Goal: Task Accomplishment & Management: Use online tool/utility

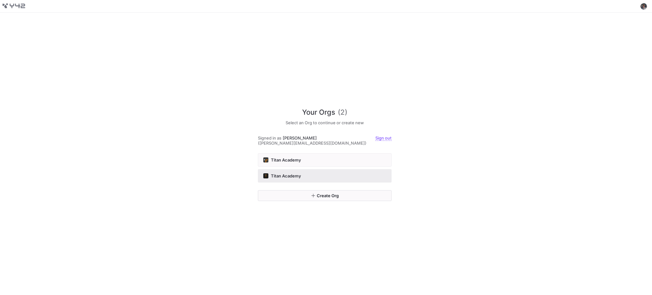
click at [325, 170] on button "Titan Academy" at bounding box center [325, 175] width 134 height 13
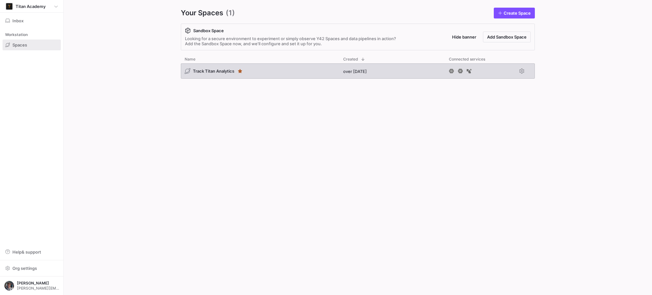
click at [263, 70] on div "Track Titan Analytics" at bounding box center [260, 70] width 158 height 15
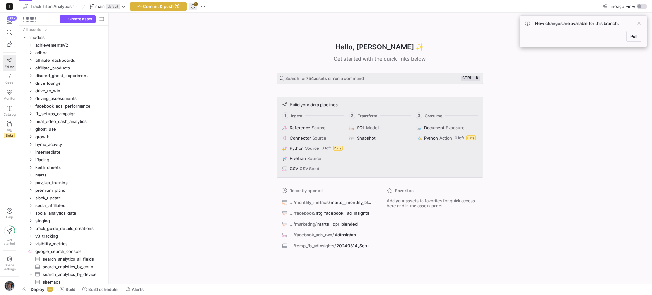
click at [194, 8] on span "button" at bounding box center [193, 7] width 8 height 8
click at [640, 22] on span at bounding box center [639, 23] width 8 height 8
click at [175, 9] on span "button" at bounding box center [158, 7] width 56 height 8
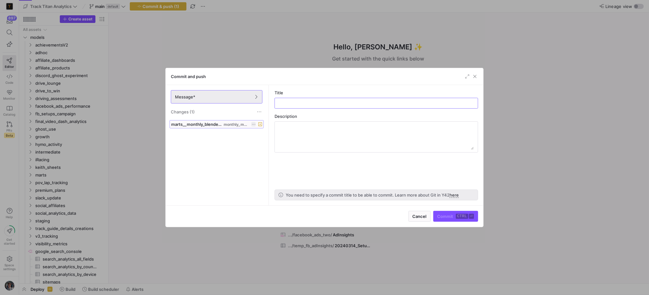
click at [202, 121] on span at bounding box center [217, 124] width 94 height 8
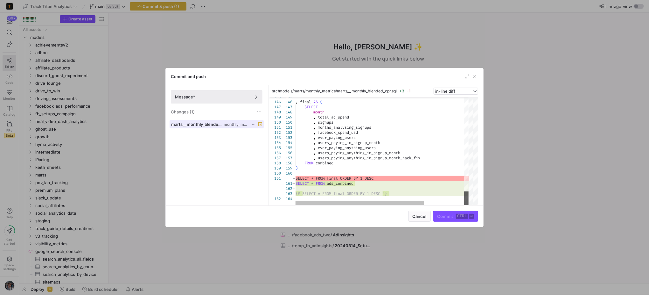
click at [469, 202] on div at bounding box center [466, 198] width 4 height 14
click at [426, 218] on span "Cancel" at bounding box center [420, 215] width 14 height 5
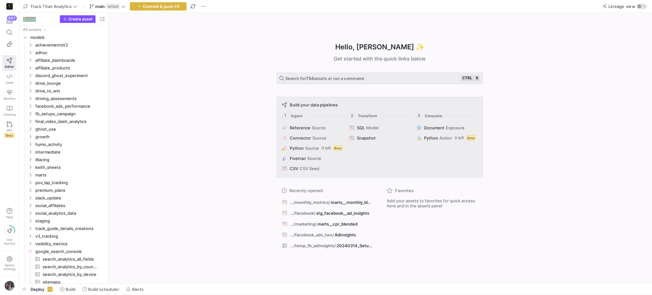
click at [145, 1] on y42-top-nav "Track Titan Analytics main default Commit & push (1) Lineage view" at bounding box center [335, 6] width 633 height 13
click at [148, 7] on span "Commit & push (1)" at bounding box center [161, 6] width 37 height 5
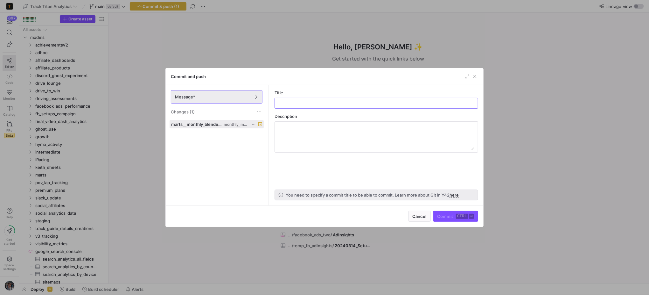
click at [255, 125] on icon at bounding box center [254, 124] width 4 height 4
click at [261, 142] on span "Discard" at bounding box center [263, 142] width 15 height 5
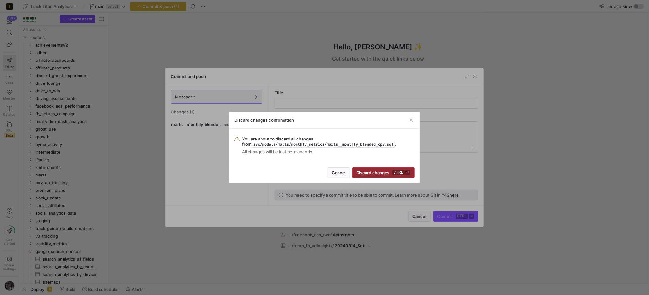
click at [364, 172] on span "Discard changes ctrl ⏎" at bounding box center [384, 172] width 54 height 5
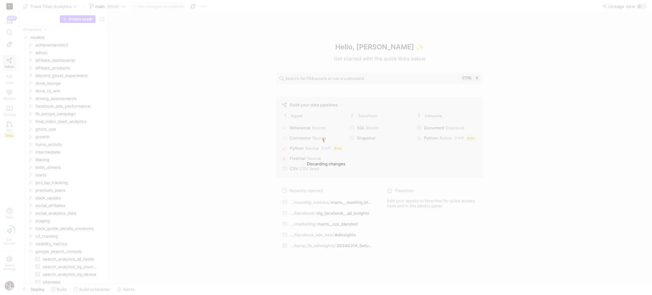
click at [149, 77] on div "Discarding changes" at bounding box center [326, 147] width 652 height 295
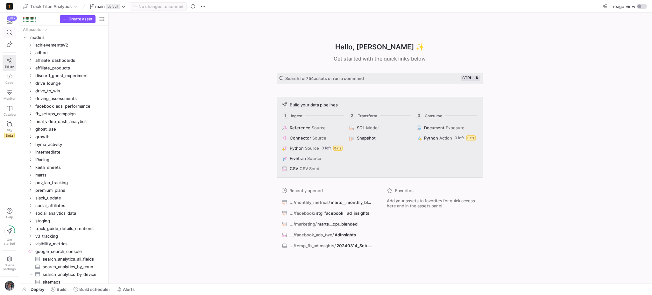
click at [4, 31] on span at bounding box center [9, 32] width 13 height 11
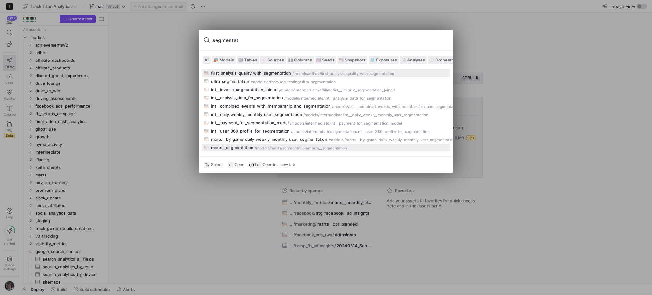
type input "segmentat"
click at [256, 146] on div "/models/" at bounding box center [263, 148] width 16 height 4
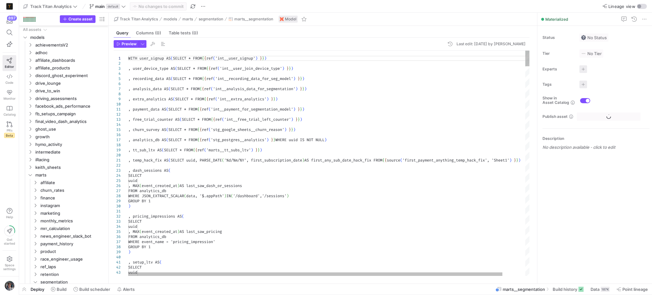
scroll to position [24, 0]
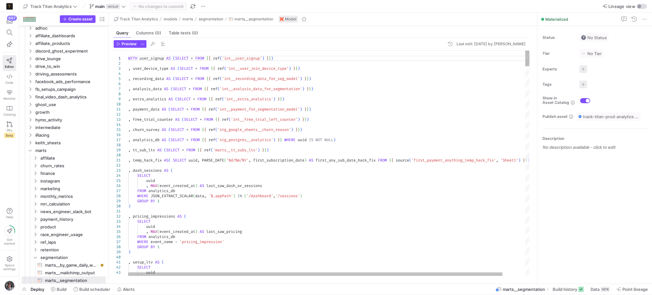
type textarea ", user_signup.survey_sign_up_source , user_[DOMAIN_NAME]_type , user_signup.cle…"
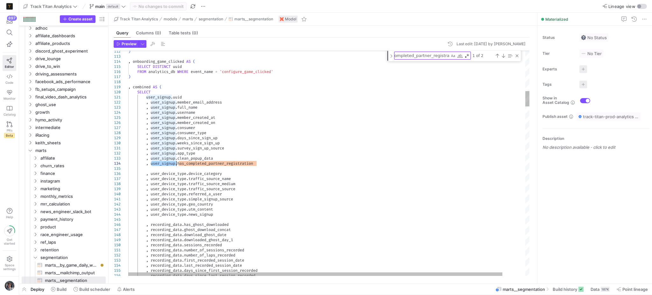
type textarea "user_signup"
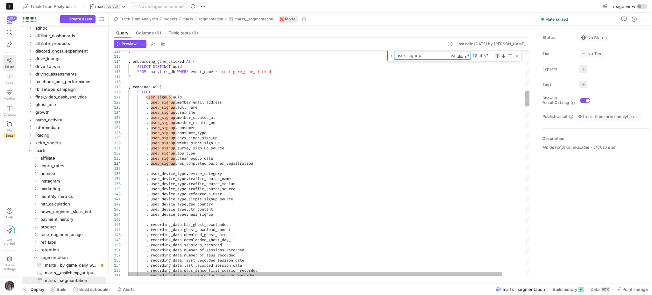
click at [499, 56] on div "Previous Match (Shift+Enter)" at bounding box center [496, 55] width 5 height 5
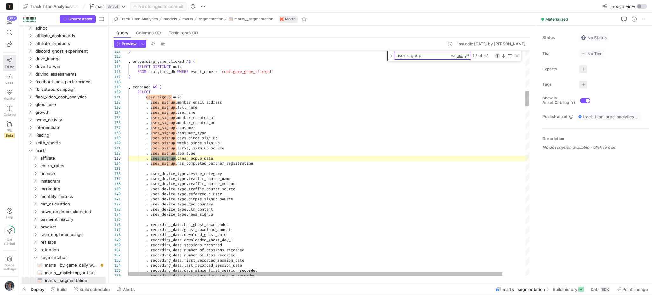
click at [499, 56] on div "Previous Match (Shift+Enter)" at bounding box center [496, 55] width 5 height 5
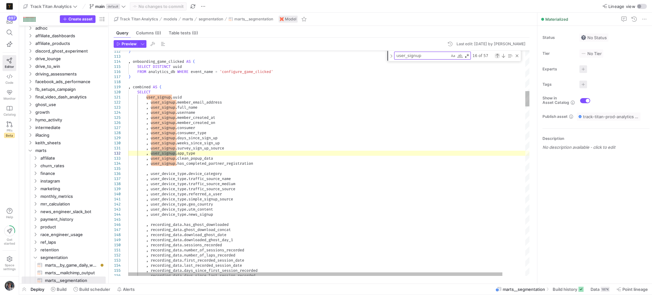
click at [499, 56] on div "Previous Match (Shift+Enter)" at bounding box center [496, 55] width 5 height 5
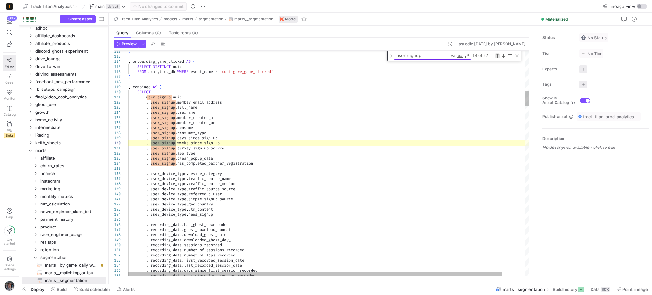
click at [499, 56] on div "Previous Match (Shift+Enter)" at bounding box center [496, 55] width 5 height 5
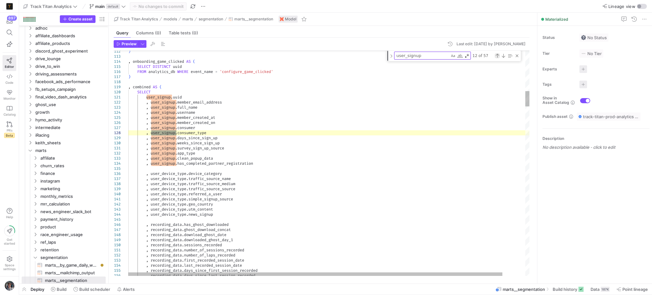
click at [499, 56] on div "Previous Match (Shift+Enter)" at bounding box center [496, 55] width 5 height 5
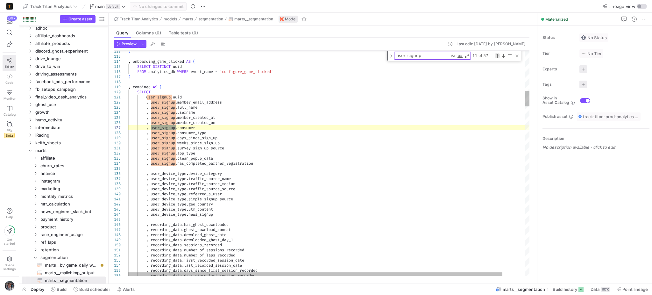
click at [499, 56] on div "Previous Match (Shift+Enter)" at bounding box center [496, 55] width 5 height 5
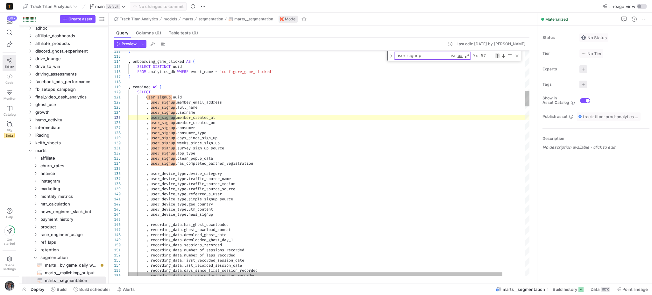
click at [499, 56] on div "Previous Match (Shift+Enter)" at bounding box center [496, 55] width 5 height 5
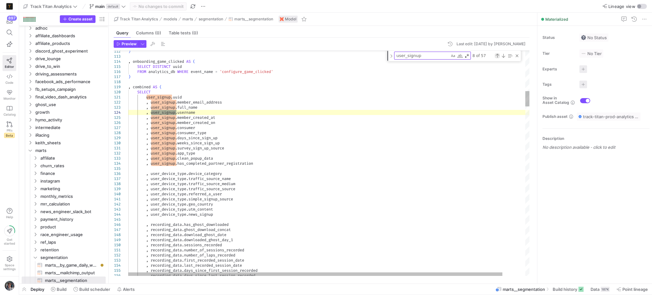
click at [499, 56] on div "Previous Match (Shift+Enter)" at bounding box center [496, 55] width 5 height 5
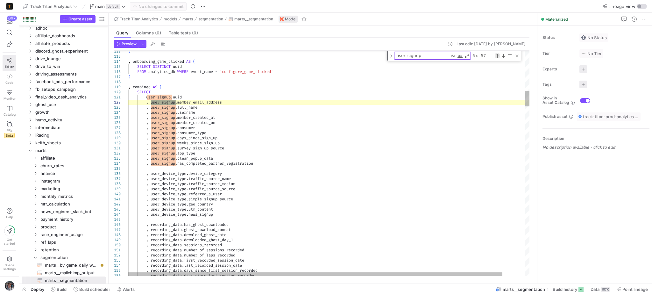
click at [499, 56] on div "Previous Match (Shift+Enter)" at bounding box center [496, 55] width 5 height 5
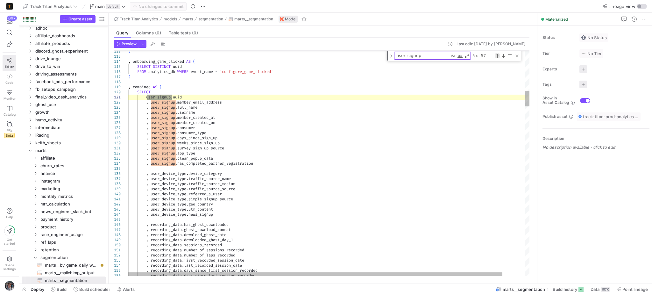
click at [499, 56] on div "Previous Match (Shift+Enter)" at bounding box center [496, 55] width 5 height 5
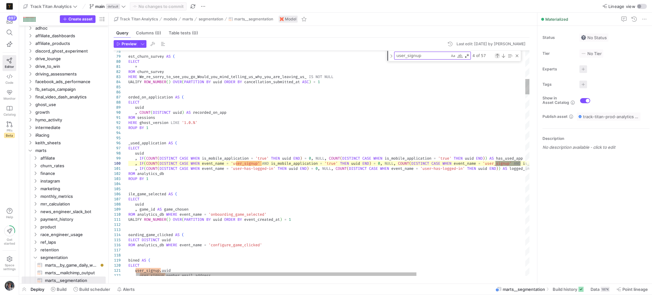
click at [499, 56] on div "Previous Match (Shift+Enter)" at bounding box center [496, 55] width 5 height 5
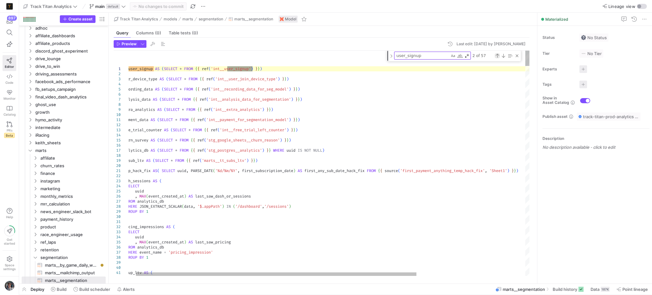
click at [499, 56] on div "Previous Match (Shift+Enter)" at bounding box center [496, 55] width 5 height 5
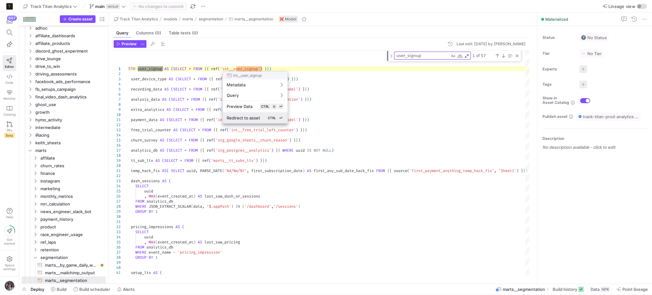
click at [245, 116] on span "Redirect to asset" at bounding box center [243, 117] width 33 height 5
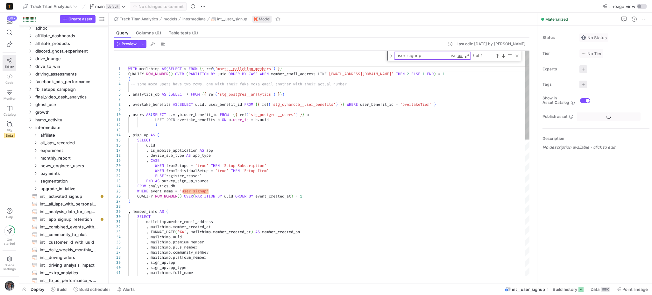
scroll to position [238, 0]
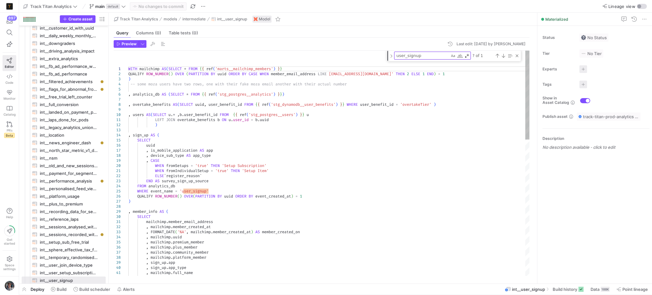
click at [414, 55] on textarea "user_signup" at bounding box center [421, 55] width 55 height 7
paste textarea "has_completed_partner_registration"
type textarea ", CASE WHEN mailchimp.member_created_at > '2023-06-01 14:30:00' THEN True ELSE …"
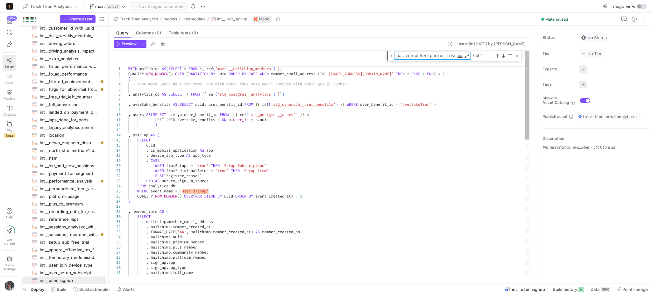
scroll to position [0, 14]
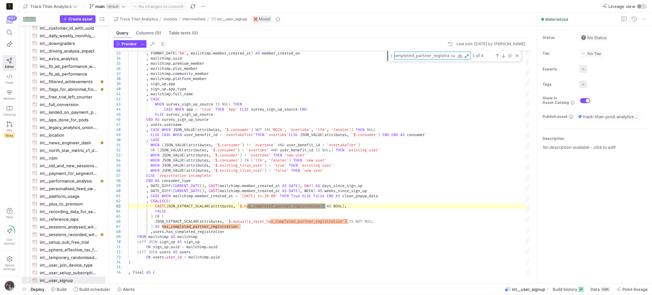
type textarea "has_completed_partner_registration"
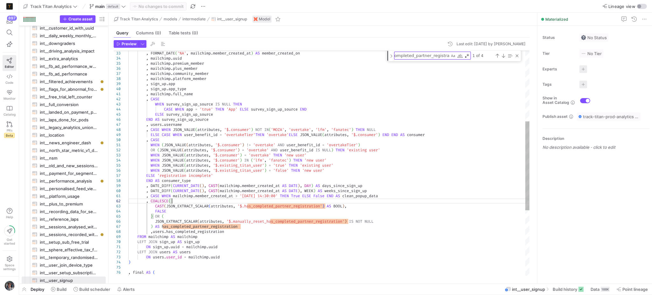
click at [267, 202] on div ", mailchimp . full_name , CASE WHEN survey_sign_up_source IS NULL THEN CASE WHE…" at bounding box center [328, 157] width 401 height 570
click at [267, 204] on div ", mailchimp . full_name , CASE WHEN survey_sign_up_source IS NULL THEN CASE WHE…" at bounding box center [328, 157] width 401 height 570
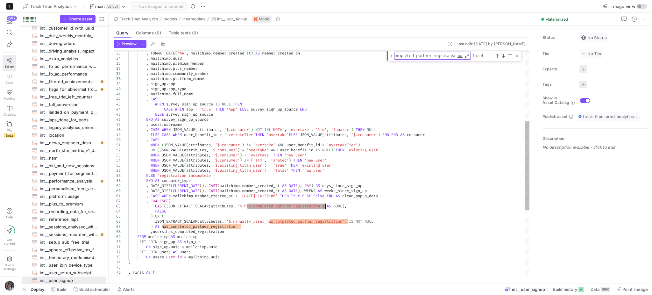
click at [212, 220] on div ", mailchimp . full_name , CASE WHEN survey_sign_up_source IS NULL THEN CASE WHE…" at bounding box center [328, 157] width 401 height 570
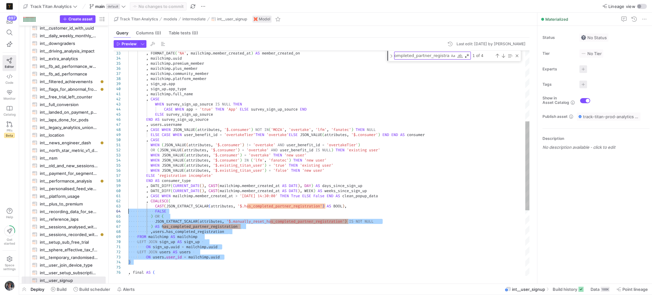
drag, startPoint x: 140, startPoint y: 261, endPoint x: 115, endPoint y: 177, distance: 88.2
click at [128, 178] on div ", mailchimp . full_name , CASE WHEN survey_sign_up_source IS NULL THEN CASE WHE…" at bounding box center [328, 157] width 401 height 570
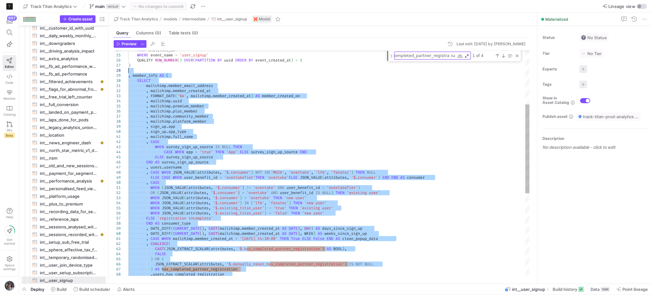
click at [131, 70] on div ", mailchimp . full_name , CASE WHEN survey_sign_up_source IS NULL THEN CASE WHE…" at bounding box center [328, 200] width 401 height 570
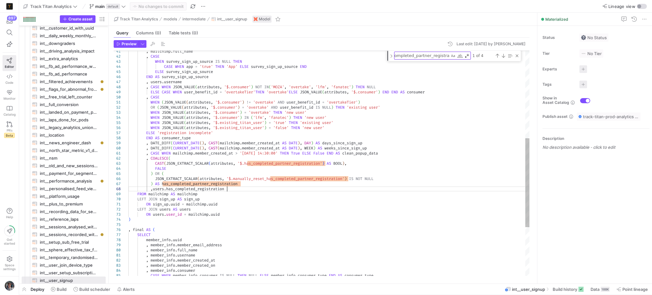
click at [240, 190] on div ", mailchimp . full_name , CASE WHEN survey_sign_up_source IS NULL THEN CASE WHE…" at bounding box center [328, 114] width 401 height 570
click at [240, 184] on div ", mailchimp . full_name , CASE WHEN survey_sign_up_source IS NULL THEN CASE WHE…" at bounding box center [328, 114] width 401 height 570
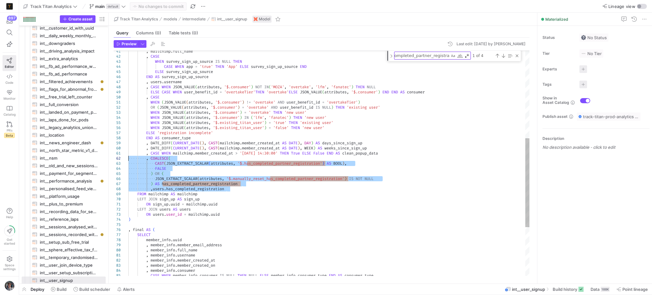
drag, startPoint x: 241, startPoint y: 188, endPoint x: 98, endPoint y: 160, distance: 144.9
click at [128, 160] on div ", mailchimp . full_name , CASE WHEN survey_sign_up_source IS NULL THEN CASE WHE…" at bounding box center [328, 114] width 401 height 570
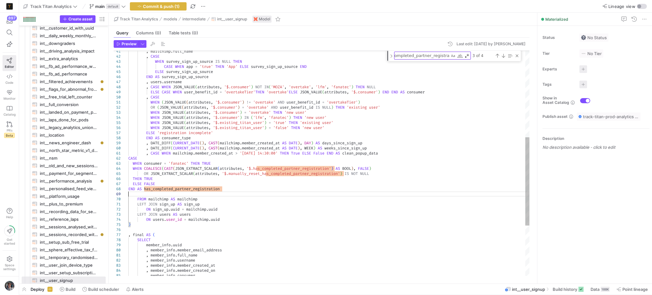
click at [132, 158] on div ", mailchimp . full_name , CASE WHEN survey_sign_up_source IS NULL THEN CASE WHE…" at bounding box center [328, 117] width 401 height 576
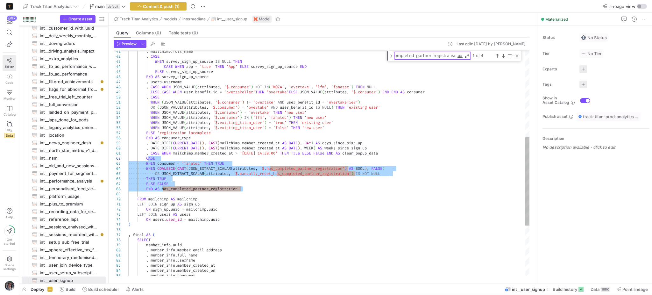
click at [146, 158] on div ", mailchimp . full_name , CASE WHEN survey_sign_up_source IS NULL THEN CASE WHE…" at bounding box center [328, 117] width 401 height 576
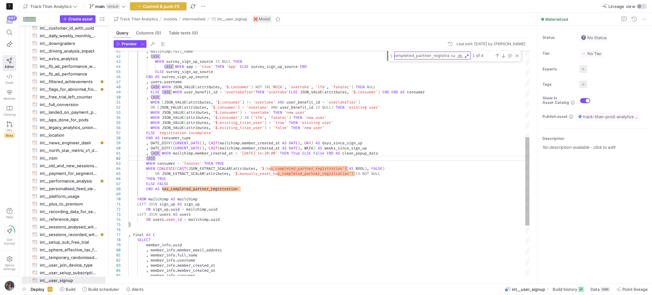
scroll to position [4, 20]
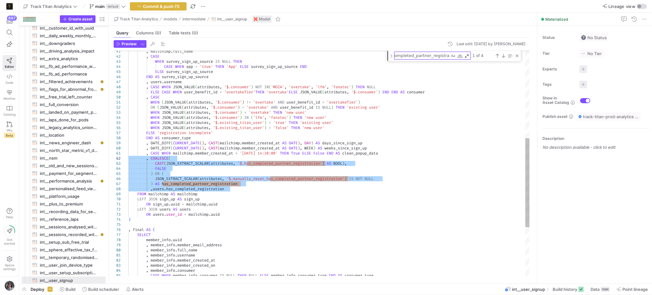
click at [202, 169] on div ", mailchimp . full_name , CASE WHEN survey_sign_up_source IS NULL THEN CASE WHE…" at bounding box center [328, 114] width 401 height 570
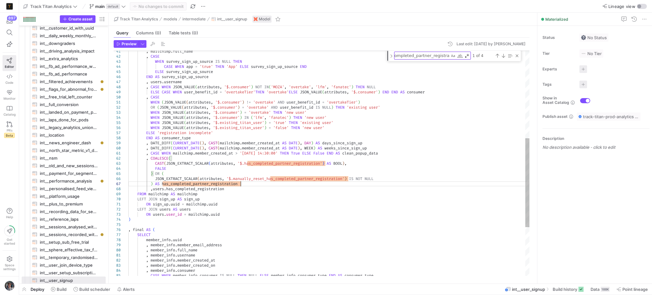
click at [247, 184] on div ", mailchimp . full_name , CASE WHEN survey_sign_up_source IS NULL THEN CASE WHE…" at bounding box center [328, 114] width 401 height 570
click at [156, 185] on div ", mailchimp . full_name , CASE WHEN survey_sign_up_source IS NULL THEN CASE WHE…" at bounding box center [328, 114] width 401 height 570
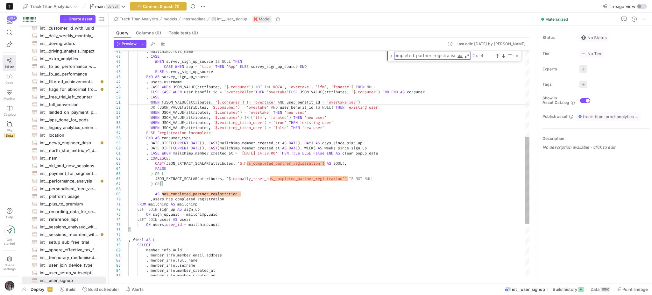
scroll to position [30, 27]
drag, startPoint x: 162, startPoint y: 101, endPoint x: 278, endPoint y: 103, distance: 116.5
click at [278, 103] on div ", mailchimp . full_name , CASE WHEN survey_sign_up_source IS NULL THEN CASE WHE…" at bounding box center [328, 119] width 401 height 581
click at [178, 183] on div ", mailchimp . full_name , CASE WHEN survey_sign_up_source IS NULL THEN CASE WHE…" at bounding box center [328, 119] width 401 height 581
click at [165, 185] on div ", mailchimp . full_name , CASE WHEN survey_sign_up_source IS NULL THEN CASE WHE…" at bounding box center [328, 119] width 401 height 581
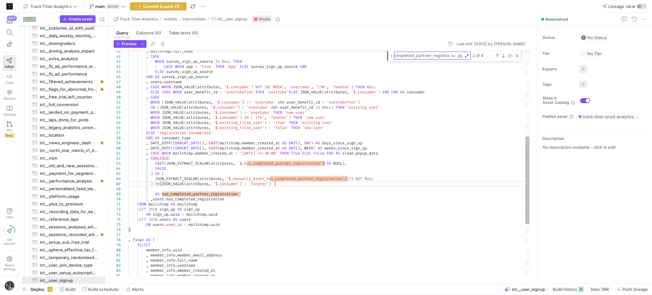
scroll to position [30, 146]
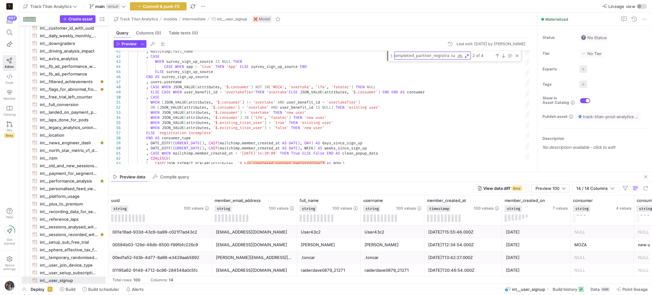
type textarea ", CASE WHEN mailchimp.member_created_at > '[DATE] 14:30:00' THEN True ELSE Fals…"
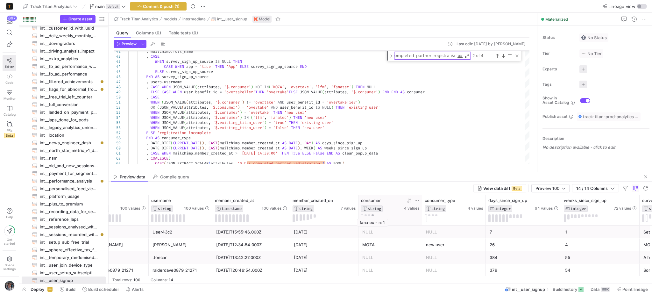
click at [372, 215] on button at bounding box center [372, 215] width 2 height 2
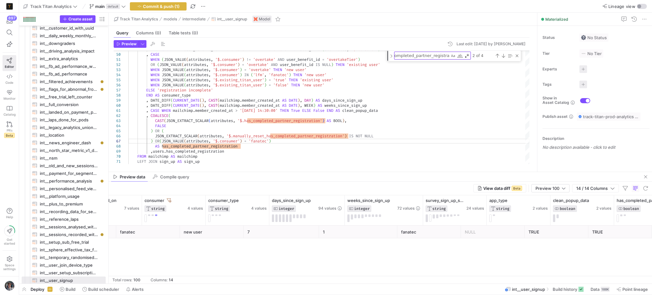
scroll to position [0, 454]
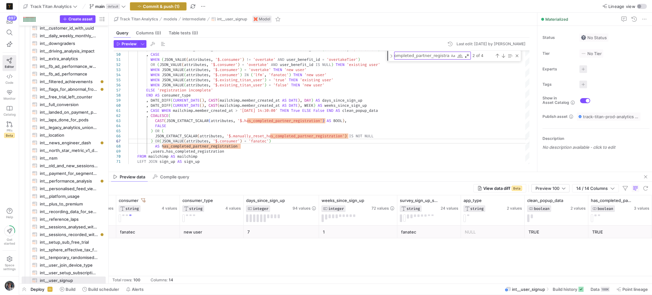
click at [174, 4] on span "Commit & push (1)" at bounding box center [161, 6] width 37 height 5
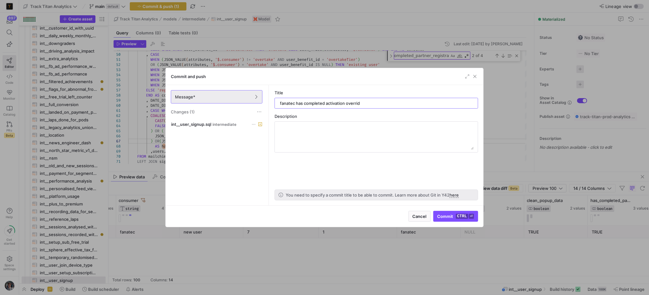
type input "fanatec has completed activation override"
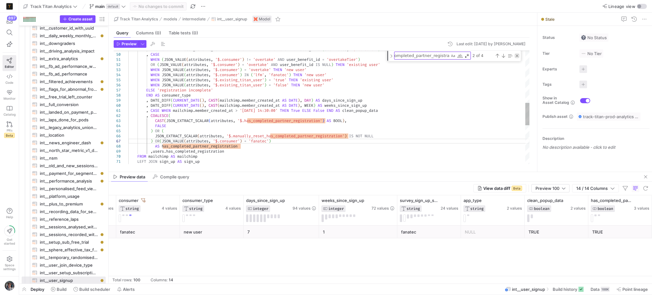
click at [514, 53] on div "Close (Escape)" at bounding box center [516, 55] width 5 height 5
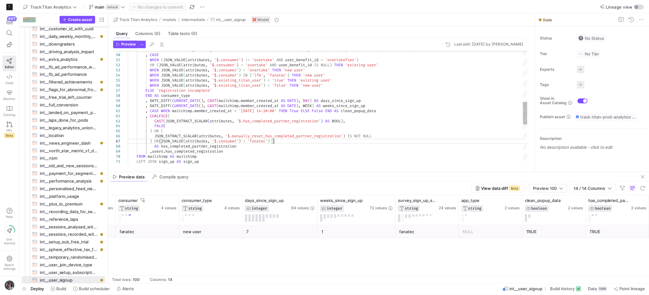
scroll to position [30, 146]
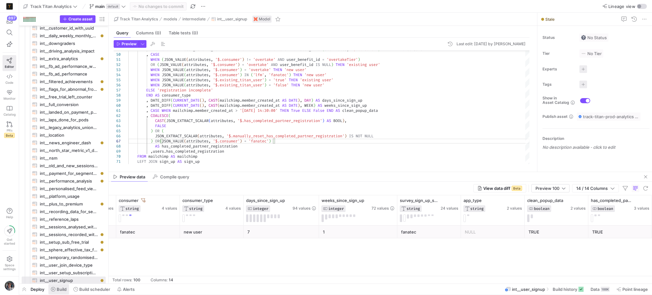
click at [59, 286] on span "Build" at bounding box center [62, 288] width 10 height 5
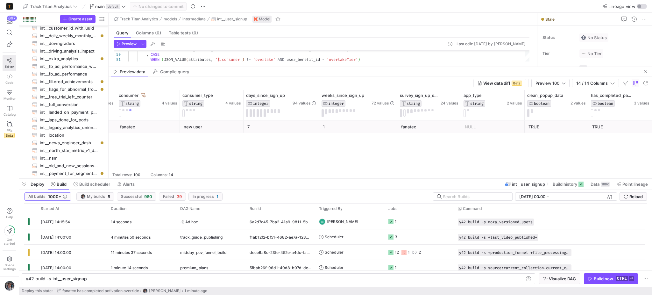
click at [628, 278] on kbd "⏎" at bounding box center [630, 278] width 5 height 5
click at [557, 182] on span "Build history" at bounding box center [564, 183] width 24 height 5
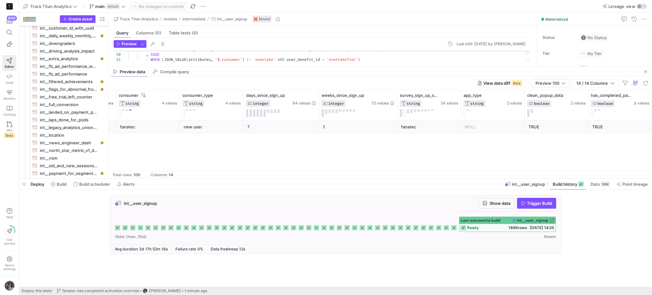
click at [478, 222] on span "Last successful build" at bounding box center [480, 220] width 40 height 4
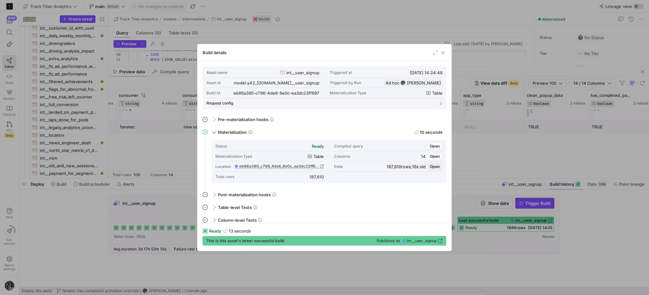
click at [431, 163] on span "button" at bounding box center [434, 166] width 15 height 7
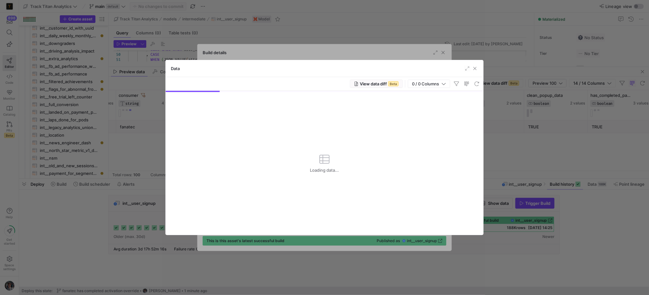
click at [373, 86] on span "View data diff Beta" at bounding box center [376, 83] width 45 height 5
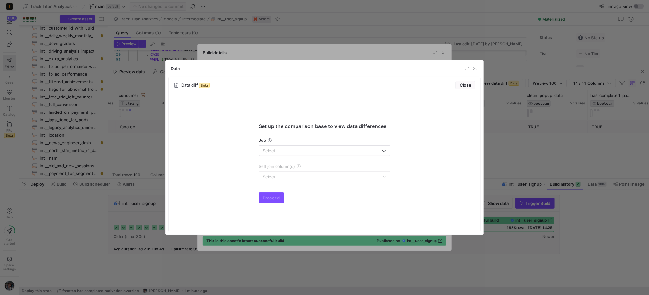
click at [309, 144] on div "Job" at bounding box center [324, 146] width 131 height 18
click at [307, 149] on input "text" at bounding box center [321, 150] width 117 height 5
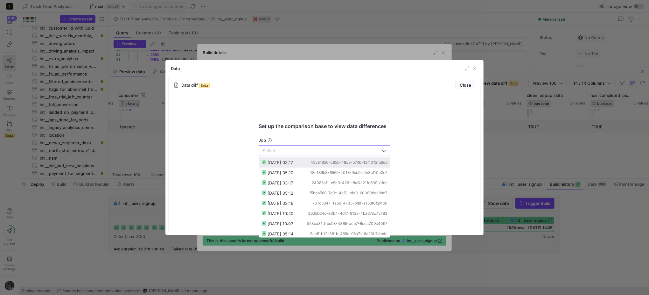
click at [301, 160] on div "04/09/25, 03:17 45581850-c65b-48c8-b74b-12f1012fb9dd" at bounding box center [328, 162] width 120 height 5
type input "04/09/25, 03:17"
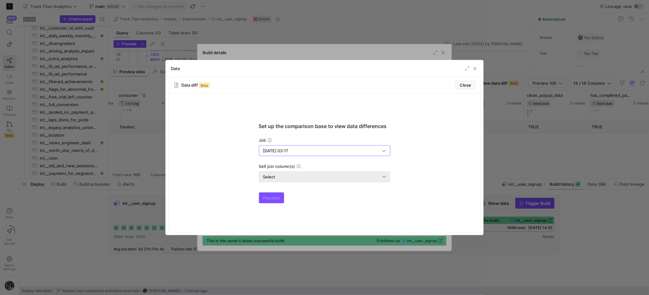
click at [302, 178] on div "Select" at bounding box center [323, 176] width 120 height 5
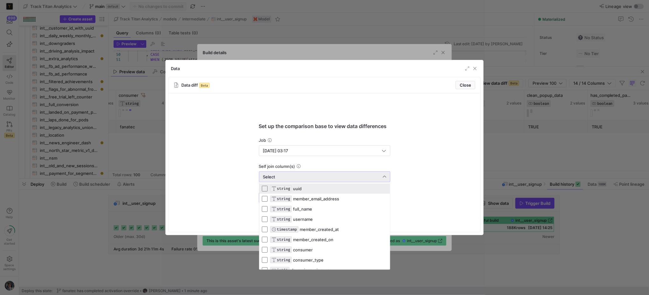
click at [302, 185] on span "STRING uuid" at bounding box center [328, 188] width 117 height 6
click at [224, 188] on div at bounding box center [324, 147] width 649 height 295
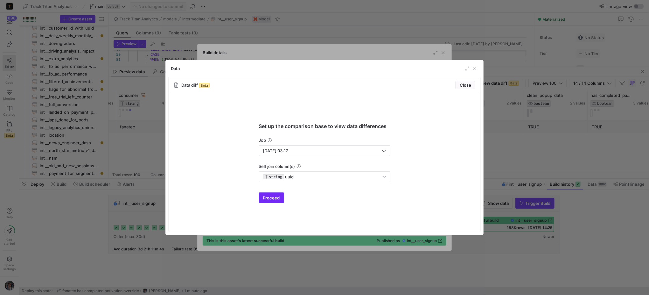
click at [267, 198] on span "Proceed" at bounding box center [271, 197] width 17 height 5
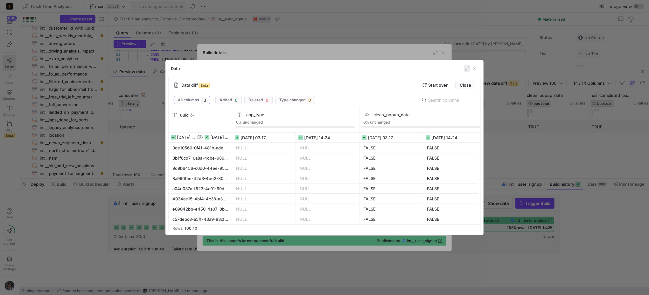
click at [465, 68] on span "button" at bounding box center [467, 68] width 6 height 6
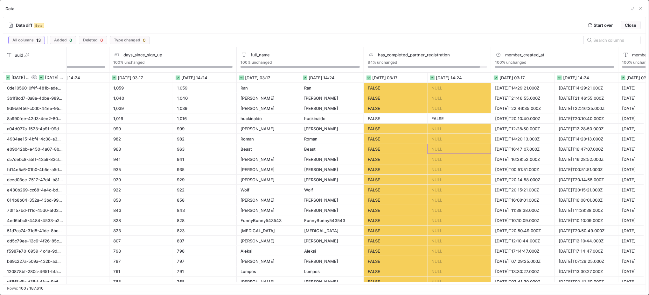
click at [446, 146] on div "NULL" at bounding box center [459, 149] width 56 height 10
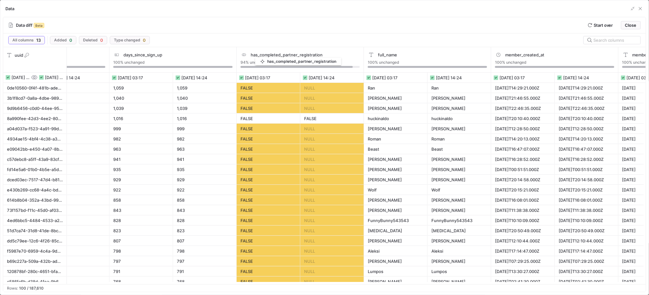
drag, startPoint x: 400, startPoint y: 56, endPoint x: 258, endPoint y: 56, distance: 141.9
click at [258, 56] on span "has_completed_partner_registration" at bounding box center [287, 54] width 72 height 5
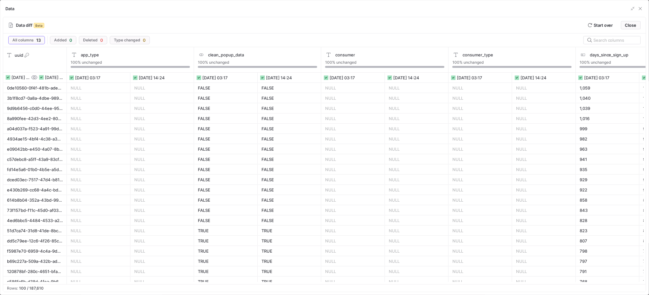
scroll to position [0, 212]
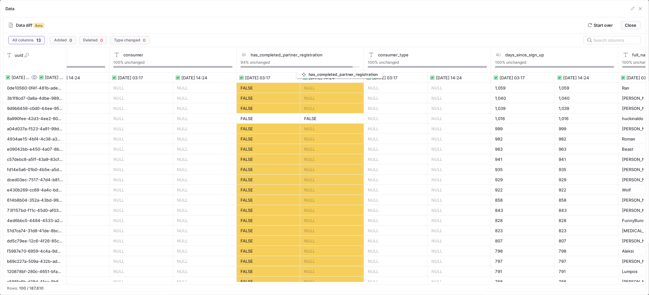
drag, startPoint x: 521, startPoint y: 62, endPoint x: 300, endPoint y: 69, distance: 221.6
click at [300, 69] on div "has_completed_partner_registration 94% unchanged" at bounding box center [300, 59] width 127 height 25
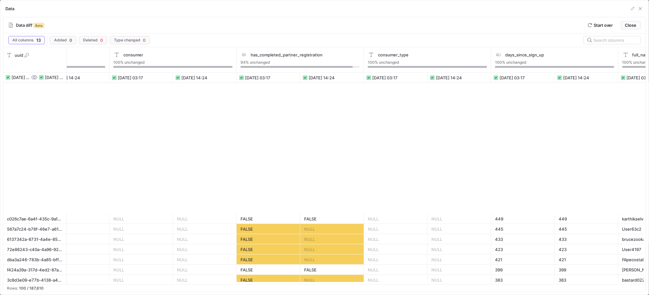
scroll to position [551, 0]
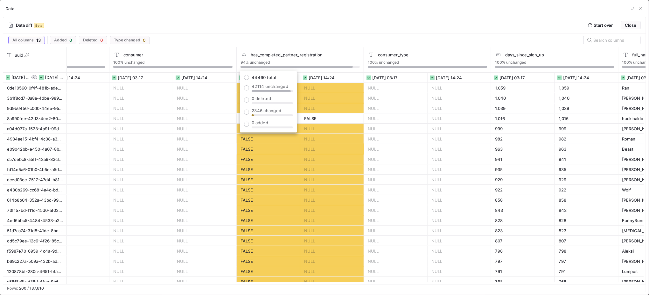
click at [264, 109] on span "2346 changed" at bounding box center [272, 110] width 41 height 5
click at [249, 109] on input "2346 changed" at bounding box center [246, 111] width 5 height 5
radio input "true"
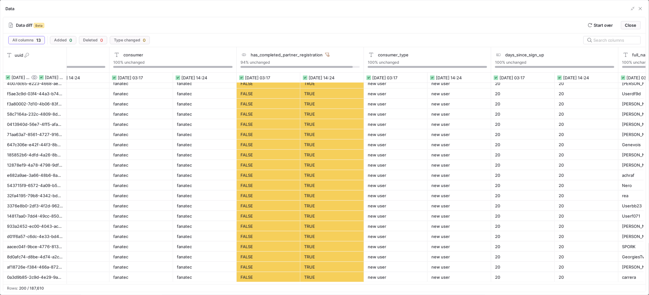
click at [193, 45] on div "All columns 13 Added 0 Deleted 0 Type changed 0" at bounding box center [324, 39] width 643 height 13
click at [193, 49] on div "consumer 100% unchanged" at bounding box center [172, 59] width 127 height 25
click at [194, 51] on div "consumer 100% unchanged" at bounding box center [172, 59] width 127 height 25
click at [194, 53] on div "consumer" at bounding box center [172, 55] width 119 height 6
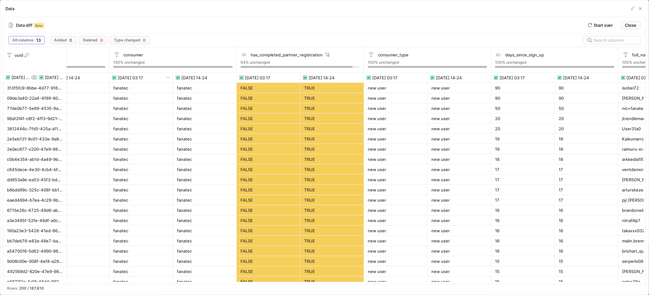
click at [166, 78] on icon at bounding box center [168, 77] width 4 height 4
click at [175, 84] on div "Contains" at bounding box center [195, 86] width 57 height 5
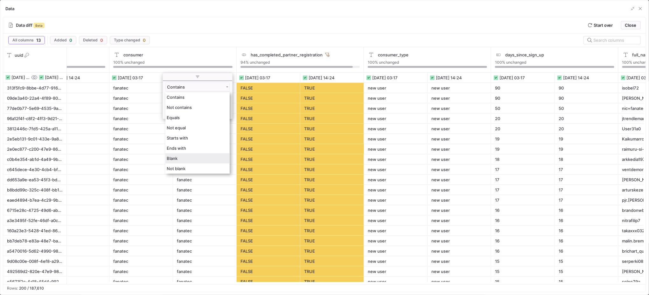
click at [192, 160] on div "Blank" at bounding box center [197, 158] width 64 height 10
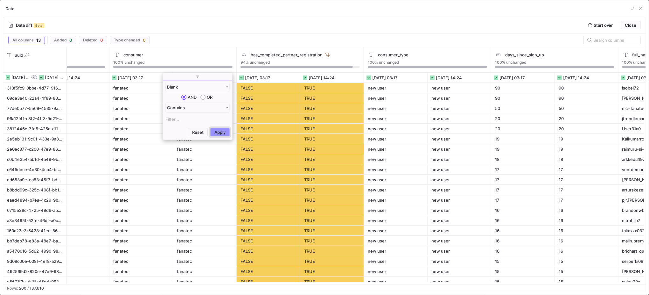
click at [213, 133] on button "Apply" at bounding box center [219, 132] width 19 height 8
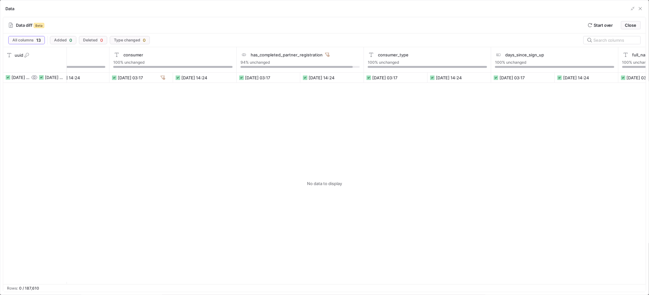
click at [286, 100] on div at bounding box center [356, 183] width 579 height 201
click at [327, 54] on icon at bounding box center [327, 54] width 4 height 4
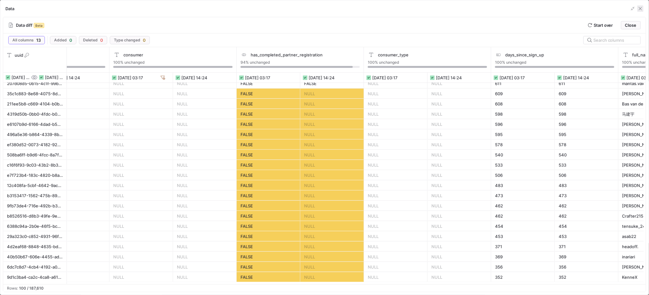
click at [643, 9] on span "button" at bounding box center [640, 8] width 6 height 6
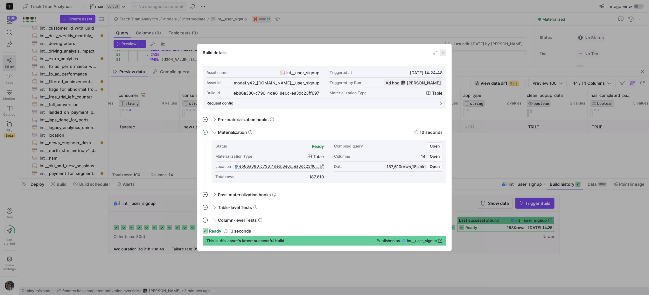
click at [445, 51] on span "button" at bounding box center [443, 52] width 6 height 6
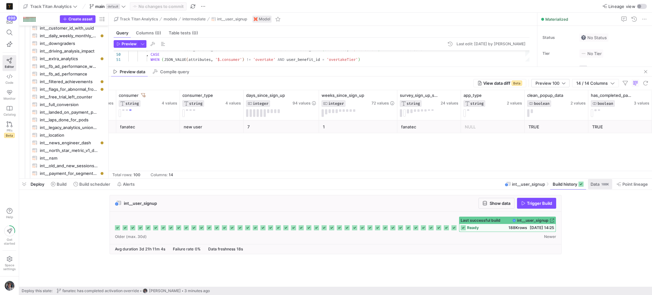
click at [603, 183] on div "188K" at bounding box center [604, 183] width 9 height 5
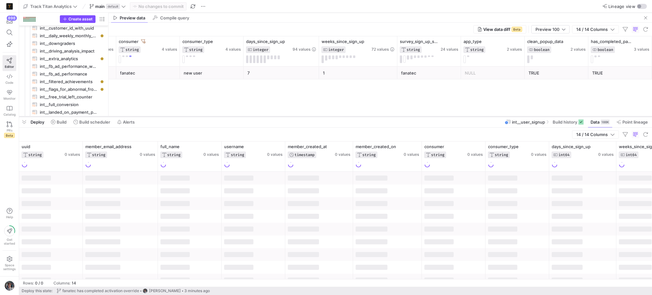
drag, startPoint x: 523, startPoint y: 178, endPoint x: 519, endPoint y: 116, distance: 62.2
click at [519, 116] on div at bounding box center [335, 116] width 633 height 3
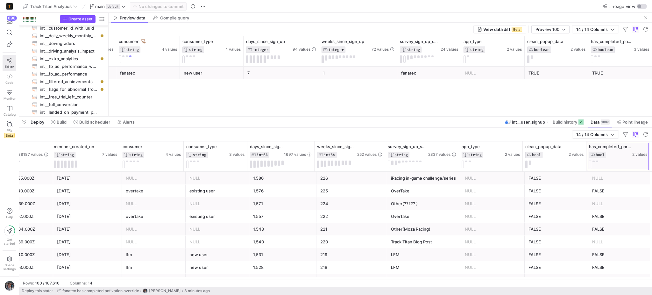
click at [649, 148] on div at bounding box center [649, 156] width 3 height 30
click at [578, 121] on icon at bounding box center [580, 121] width 5 height 5
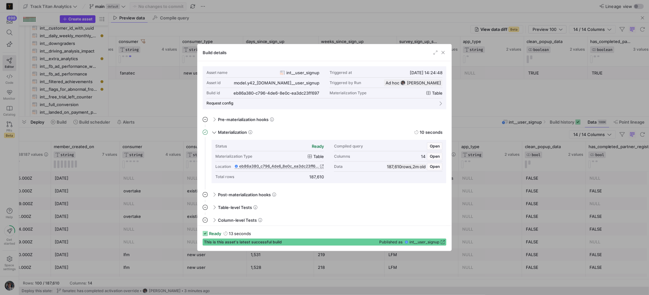
click at [514, 103] on div at bounding box center [324, 147] width 649 height 295
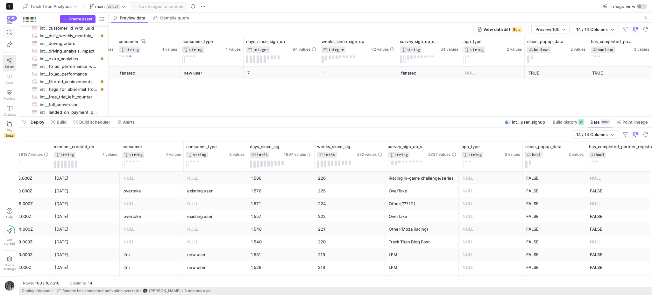
click at [9, 35] on icon at bounding box center [10, 33] width 6 height 6
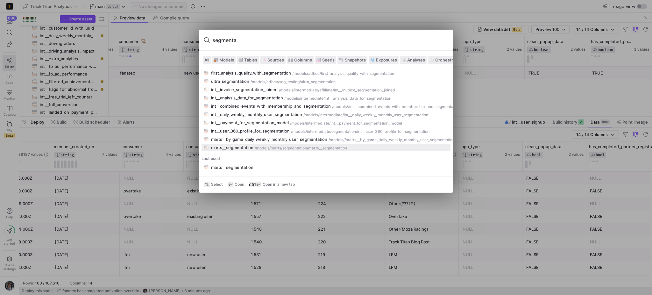
type input "segmenta"
click at [266, 150] on button "marts__segmentation /models/ marts/segmentation /marts__segmentation" at bounding box center [325, 147] width 249 height 8
type textarea "WITH user_signup AS (SELECT * FROM {{ ref('int__user_signup') }}) , user_device…"
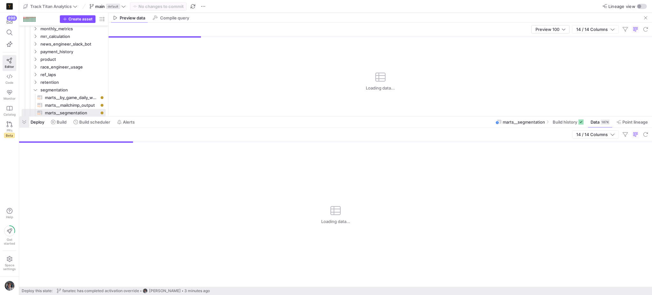
click at [24, 121] on span "button" at bounding box center [24, 121] width 10 height 11
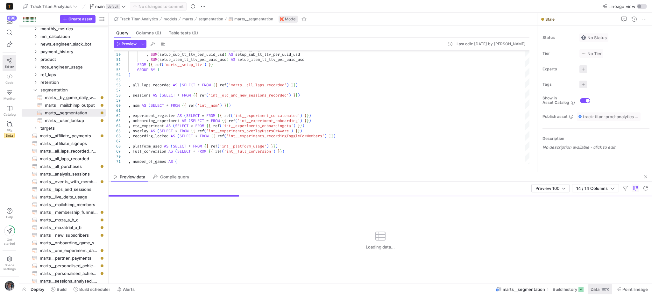
click at [604, 287] on div "187K" at bounding box center [604, 288] width 9 height 5
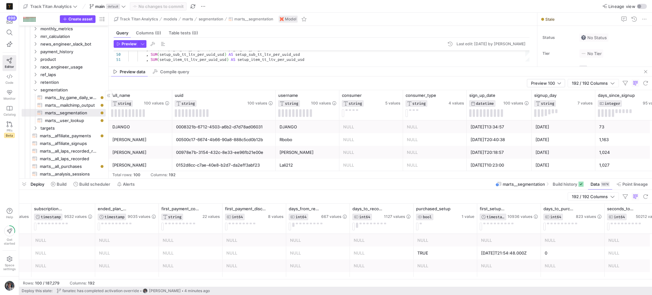
click at [25, 185] on span "button" at bounding box center [24, 183] width 10 height 11
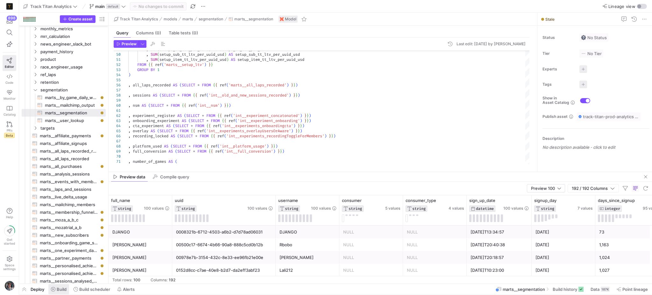
click at [50, 289] on span at bounding box center [58, 289] width 21 height 10
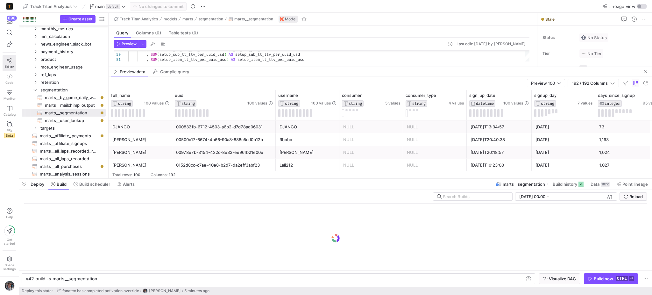
click at [596, 275] on span "button" at bounding box center [610, 278] width 53 height 10
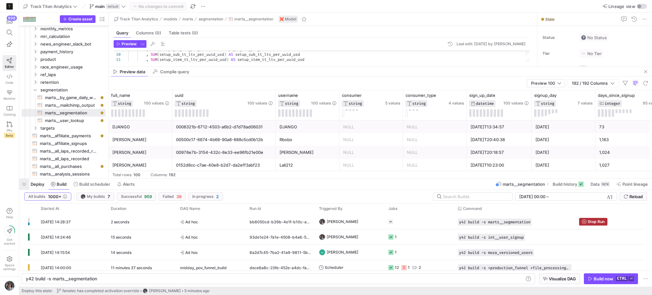
click at [23, 184] on span "button" at bounding box center [24, 183] width 10 height 11
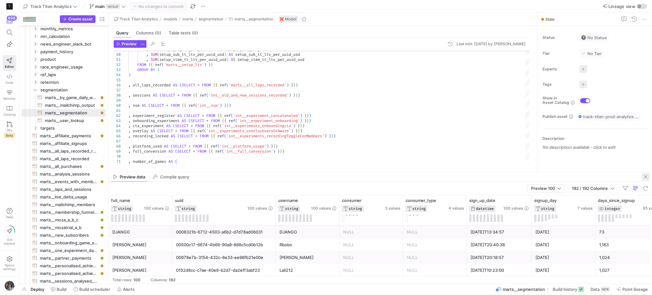
click at [647, 177] on span "button" at bounding box center [645, 177] width 8 height 8
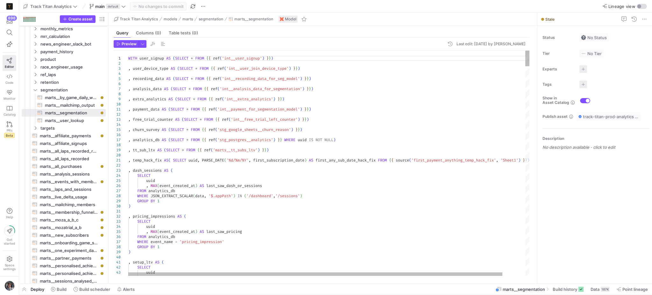
click at [499, 57] on div "Previous Match (Shift+Enter)" at bounding box center [496, 55] width 5 height 5
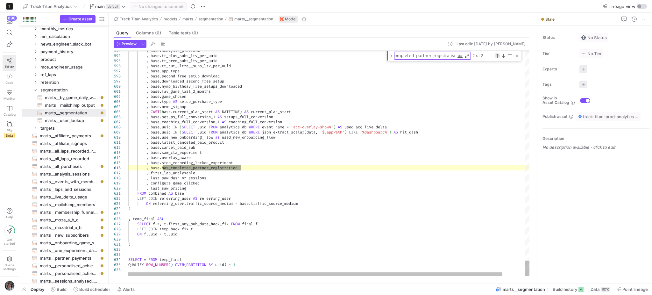
click at [498, 58] on div "Previous Match (Shift+Enter)" at bounding box center [496, 55] width 5 height 5
type textarea ", user_signup.survey_sign_up_source , user_[DOMAIN_NAME]_type , user_signup.cle…"
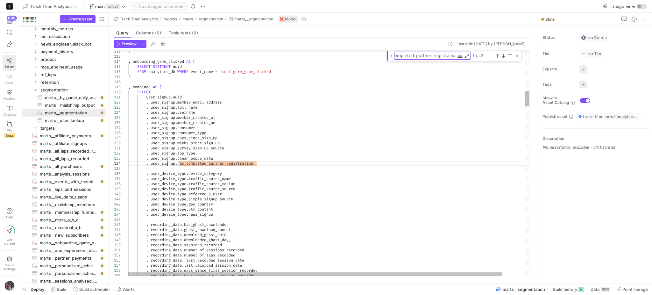
type textarea "user_signup"
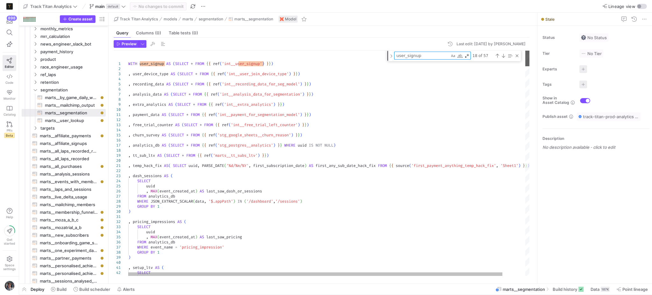
click at [526, 51] on div at bounding box center [527, 59] width 4 height 16
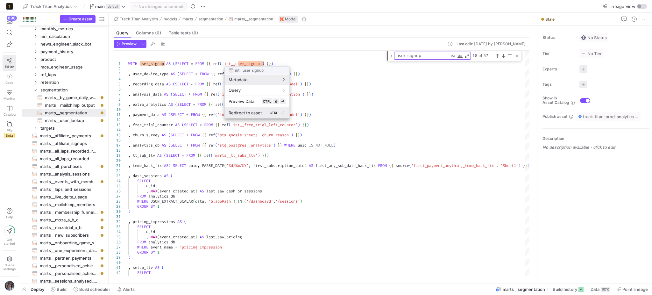
click at [252, 115] on span "Redirect to asset" at bounding box center [244, 112] width 33 height 5
type textarea "WITH mailchimp AS(SELECT * FROM {{ ref('marts__mailchimp_members') }} QUALIFY R…"
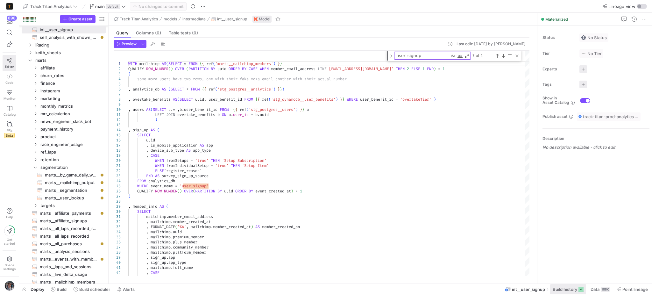
click at [556, 292] on span at bounding box center [568, 289] width 36 height 10
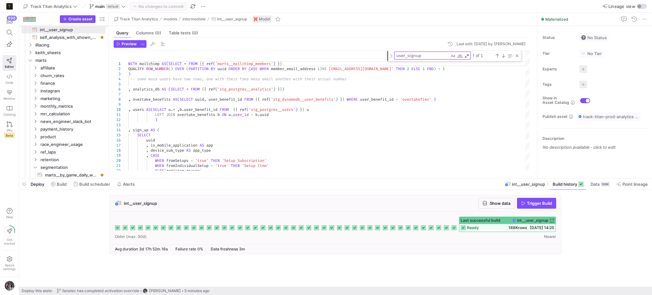
click at [454, 230] on icon at bounding box center [453, 227] width 5 height 5
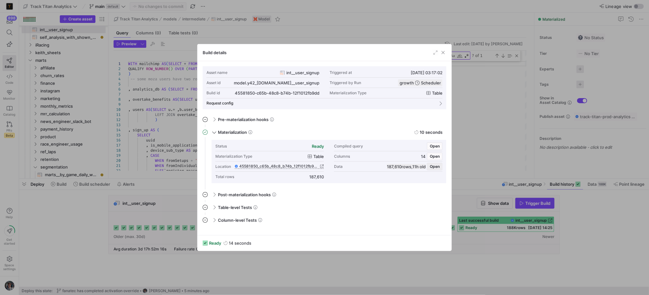
click at [438, 165] on span "Open" at bounding box center [435, 166] width 10 height 4
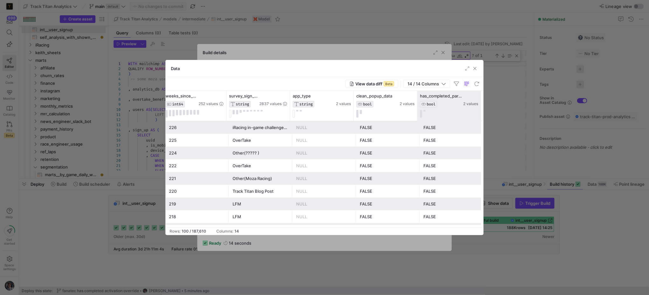
click at [480, 101] on div at bounding box center [480, 106] width 3 height 30
click at [474, 68] on span "button" at bounding box center [475, 68] width 6 height 6
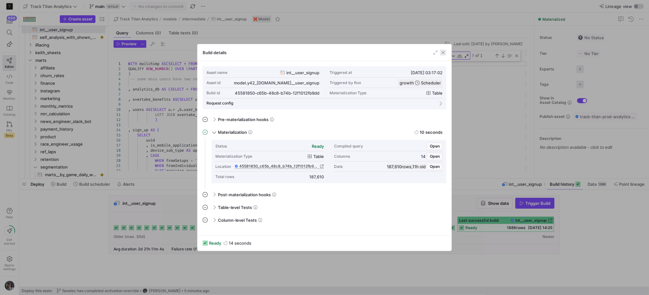
click at [445, 54] on span "button" at bounding box center [443, 52] width 6 height 6
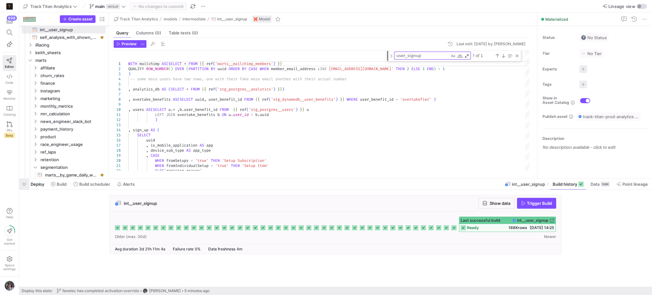
click at [26, 184] on span "button" at bounding box center [24, 183] width 10 height 11
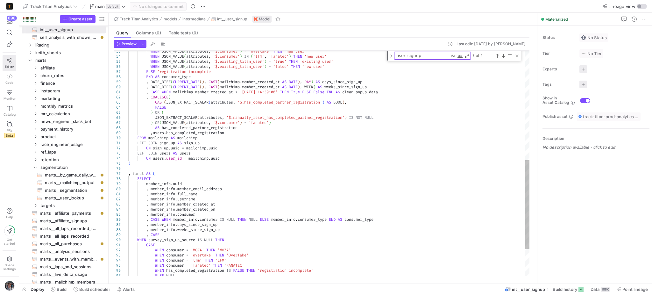
scroll to position [30, 265]
drag, startPoint x: 249, startPoint y: 129, endPoint x: 241, endPoint y: 128, distance: 8.0
click at [241, 128] on div "WHEN JSON_VALUE ( attributes , '$.consumer' ) = 'overtake' THEN 'new user' WHEN…" at bounding box center [328, 58] width 401 height 570
click at [190, 98] on div "WHEN JSON_VALUE ( attributes , '$.consumer' ) = 'overtake' THEN 'new user' WHEN…" at bounding box center [328, 58] width 401 height 570
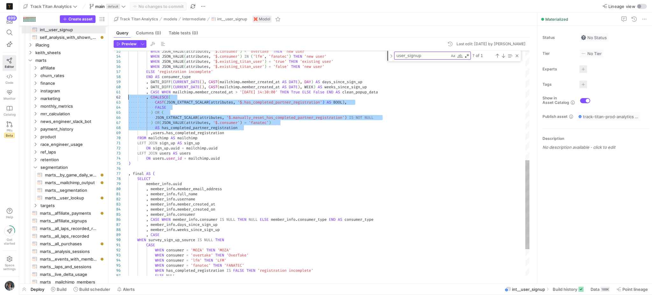
drag, startPoint x: 245, startPoint y: 129, endPoint x: 72, endPoint y: 97, distance: 175.9
click at [128, 97] on div "WHEN JSON_VALUE ( attributes , '$.consumer' ) = 'overtake' THEN 'new user' WHEN…" at bounding box center [328, 58] width 401 height 570
drag, startPoint x: 236, startPoint y: 132, endPoint x: 84, endPoint y: 98, distance: 156.2
click at [128, 98] on div "WHEN JSON_VALUE ( attributes , '$.consumer' ) = 'overtake' THEN 'new user' WHEN…" at bounding box center [328, 58] width 401 height 570
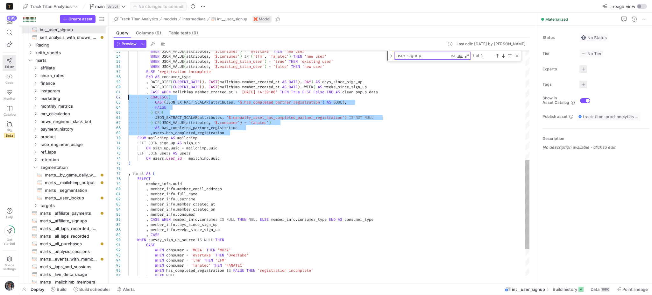
click at [147, 98] on div "WHEN JSON_VALUE ( attributes , '$.consumer' ) = 'overtake' THEN 'new user' WHEN…" at bounding box center [328, 58] width 401 height 570
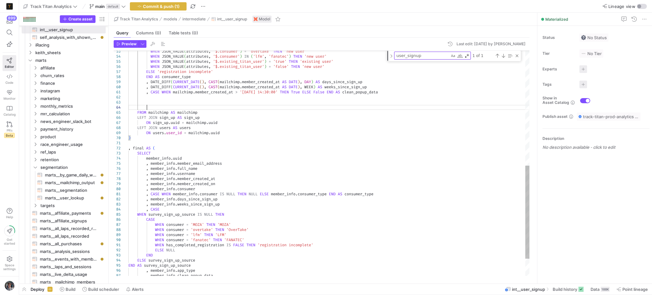
scroll to position [20, 18]
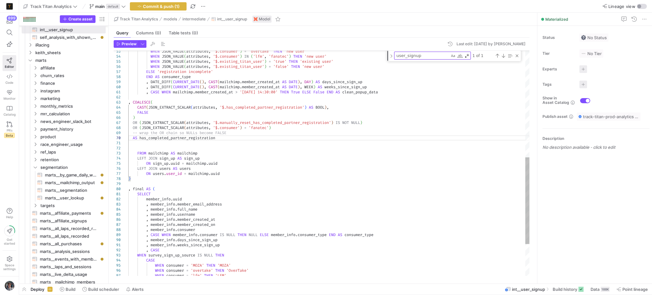
click at [154, 100] on div "WHEN JSON_VALUE ( attributes , '$.consumer' ) = 'overtake' THEN 'new user' WHEN…" at bounding box center [328, 66] width 401 height 586
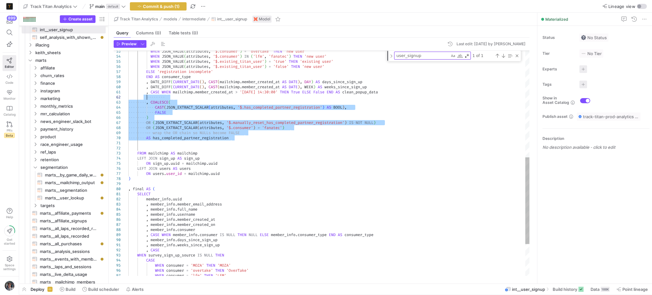
click at [161, 134] on div "WHEN JSON_VALUE ( attributes , '$.consumer' ) = 'overtake' THEN 'new user' WHEN…" at bounding box center [328, 66] width 401 height 586
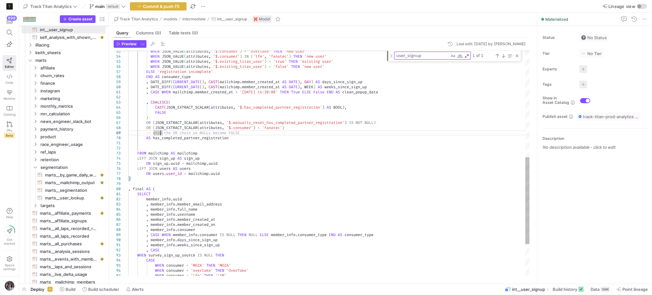
click at [153, 144] on div "WHEN JSON_VALUE ( attributes , '$.consumer' ) = 'overtake' THEN 'new user' WHEN…" at bounding box center [328, 66] width 401 height 586
click at [145, 99] on div "WHEN JSON_VALUE ( attributes , '$.consumer' ) = 'overtake' THEN 'new user' WHEN…" at bounding box center [328, 66] width 401 height 586
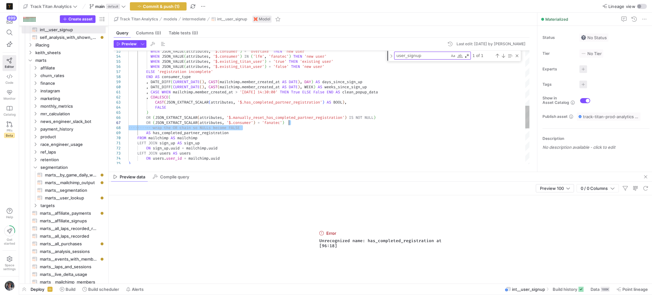
drag, startPoint x: 246, startPoint y: 128, endPoint x: 300, endPoint y: 124, distance: 53.5
click at [300, 124] on div "WHEN JSON_VALUE ( attributes , '$.consumer' ) = 'overtake' THEN 'new user' WHEN…" at bounding box center [328, 58] width 401 height 570
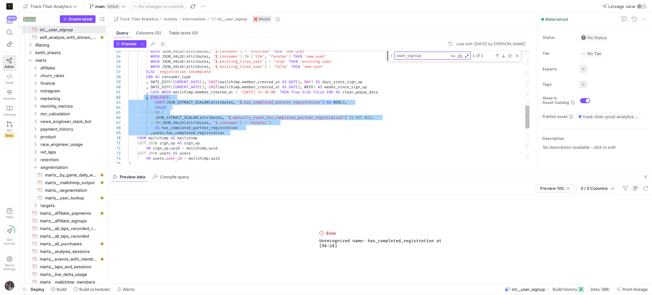
click at [263, 127] on div "WHEN JSON_VALUE ( attributes , '$.consumer' ) = 'overtake' THEN 'new user' WHEN…" at bounding box center [328, 58] width 401 height 570
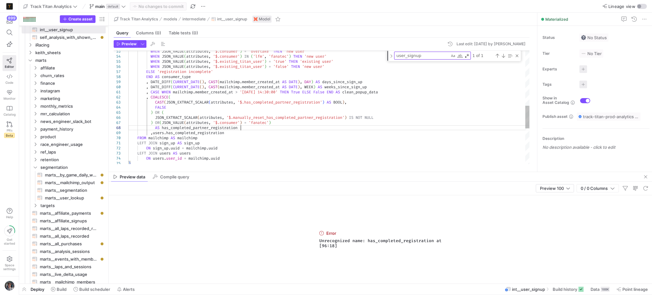
click at [263, 127] on div "WHEN JSON_VALUE ( attributes , '$.consumer' ) = 'overtake' THEN 'new user' WHEN…" at bounding box center [328, 58] width 401 height 570
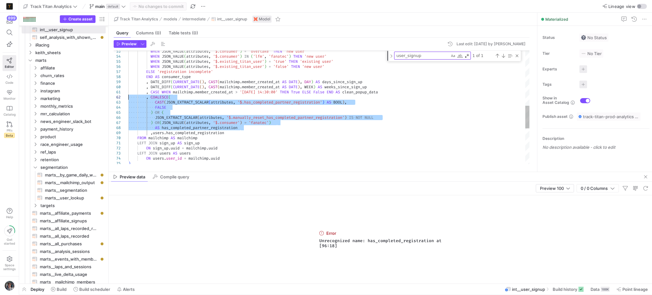
drag, startPoint x: 263, startPoint y: 127, endPoint x: 81, endPoint y: 97, distance: 184.1
click at [128, 97] on div "WHEN JSON_VALUE ( attributes , '$.consumer' ) = 'overtake' THEN 'new user' WHEN…" at bounding box center [328, 58] width 401 height 570
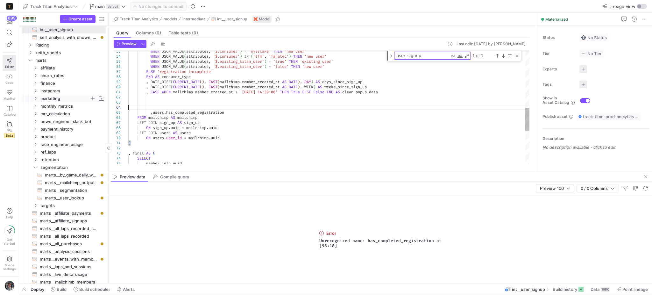
scroll to position [20, 0]
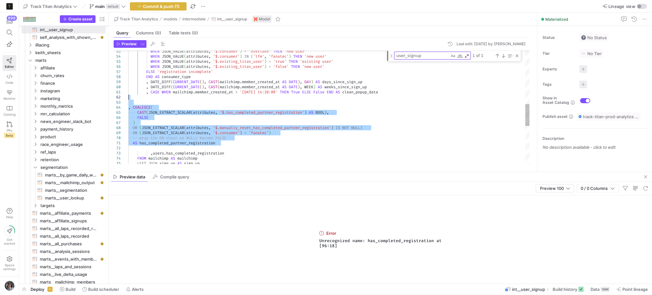
click at [172, 97] on div "WHEN JSON_VALUE ( attributes , '$.consumer' ) = 'overtake' THEN 'new user' WHEN…" at bounding box center [328, 68] width 401 height 591
click at [171, 98] on div "WHEN JSON_VALUE ( attributes , '$.consumer' ) = 'overtake' THEN 'new user' WHEN…" at bounding box center [328, 68] width 401 height 591
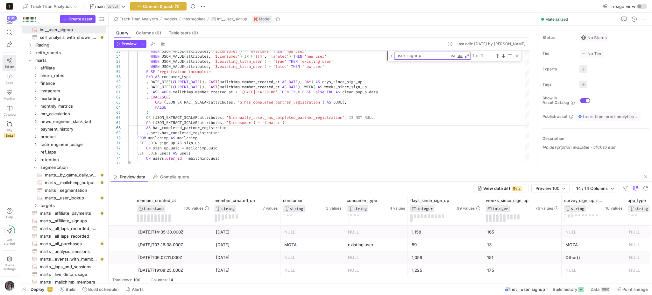
scroll to position [0, 505]
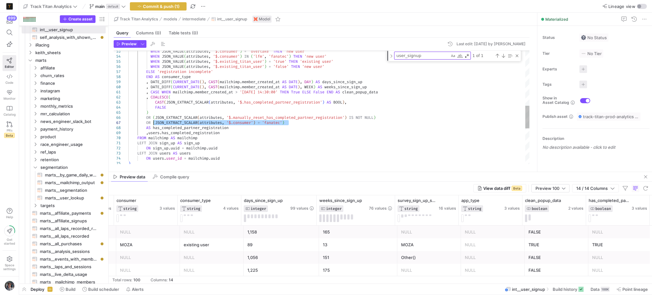
drag, startPoint x: 289, startPoint y: 122, endPoint x: 152, endPoint y: 123, distance: 136.5
click at [152, 123] on div "WHEN JSON_VALUE ( attributes , '$.consumer' ) = 'overtake' THEN 'new user' WHEN…" at bounding box center [328, 58] width 401 height 570
click at [199, 99] on div "WHEN JSON_VALUE ( attributes , '$.consumer' ) = 'overtake' THEN 'new user' WHEN…" at bounding box center [328, 58] width 401 height 570
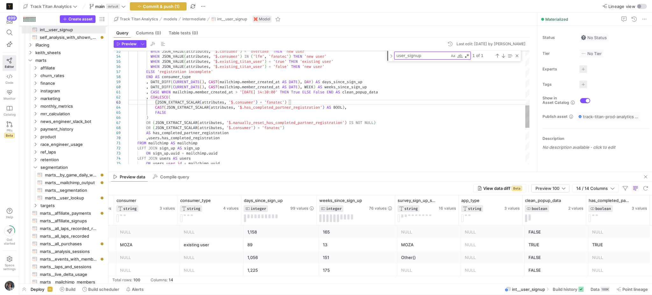
scroll to position [15, 164]
drag, startPoint x: 303, startPoint y: 127, endPoint x: 409, endPoint y: 120, distance: 106.2
click at [409, 120] on div "WHEN JSON_VALUE ( attributes , '$.consumer' ) = 'overtake' THEN 'new user' WHEN…" at bounding box center [328, 61] width 401 height 576
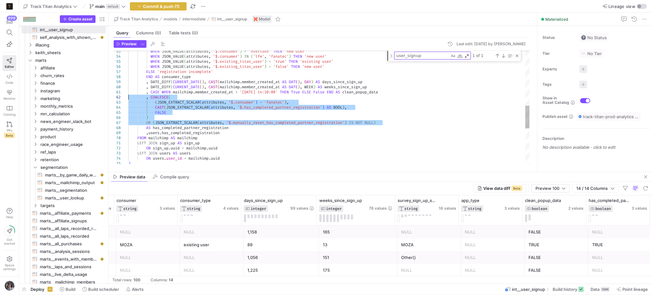
click at [425, 101] on div "WHEN JSON_VALUE ( attributes , '$.consumer' ) = 'overtake' THEN 'new user' WHEN…" at bounding box center [328, 58] width 401 height 570
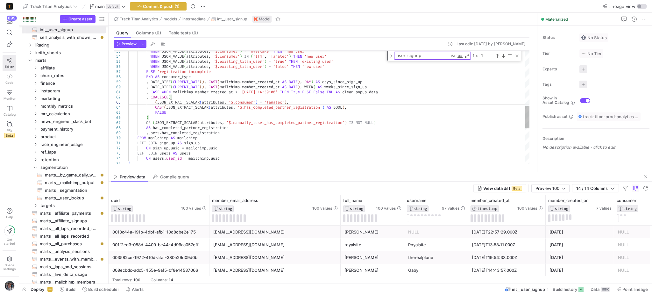
click at [405, 90] on div "WHEN JSON_VALUE ( attributes , '$.consumer' ) = 'overtake' THEN 'new user' WHEN…" at bounding box center [328, 58] width 401 height 570
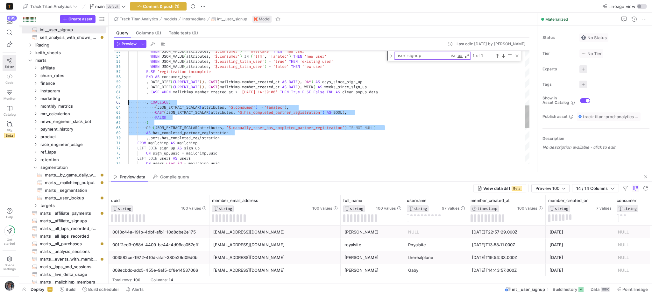
drag, startPoint x: 240, startPoint y: 133, endPoint x: 64, endPoint y: 103, distance: 178.1
click at [128, 103] on div "WHEN JSON_VALUE ( attributes , '$.consumer' ) = 'overtake' THEN 'new user' WHEN…" at bounding box center [328, 61] width 401 height 576
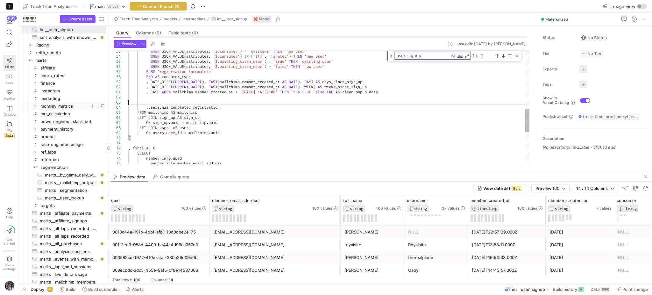
scroll to position [15, 0]
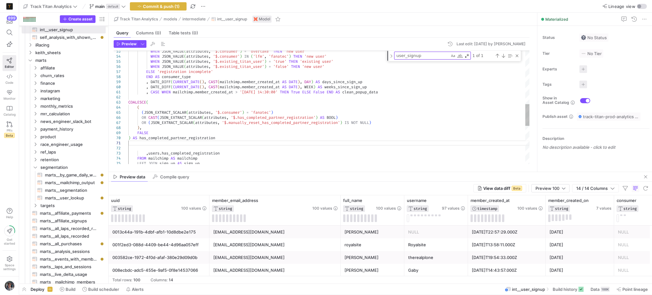
click at [132, 99] on div "WHEN JSON_VALUE ( attributes , '$.consumer' ) = 'overtake' THEN 'new user' WHEN…" at bounding box center [328, 68] width 401 height 591
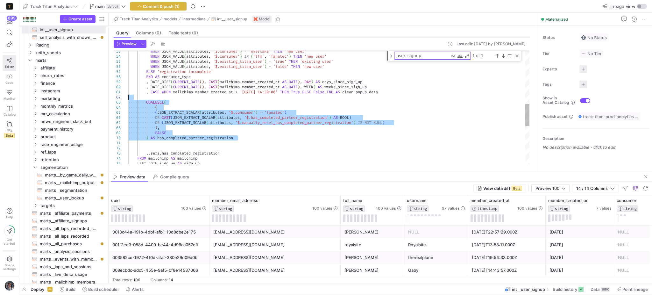
click at [148, 101] on div "WHEN JSON_VALUE ( attributes , '$.consumer' ) = 'overtake' THEN 'new user' WHEN…" at bounding box center [328, 68] width 401 height 591
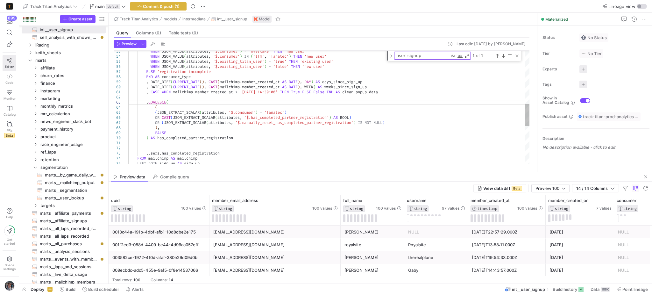
scroll to position [15, 20]
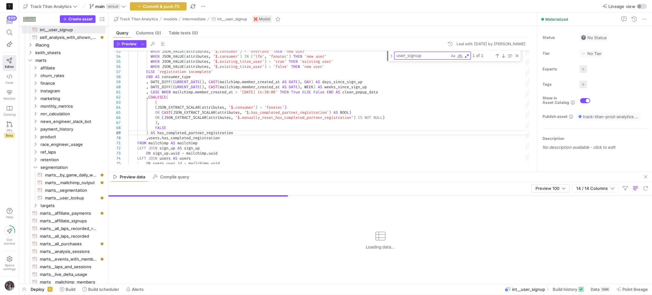
type textarea "mailchimp.member_created_at > '[DATE] 14:30:00' THEN True ELSE False END AS cle…"
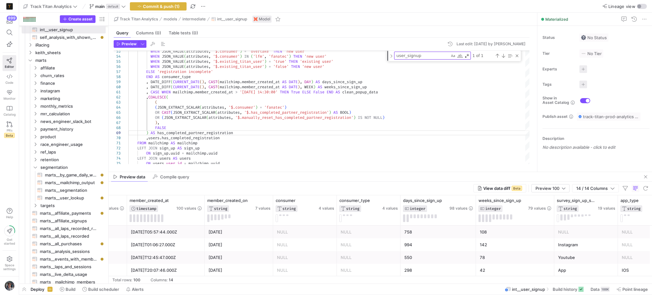
scroll to position [0, 456]
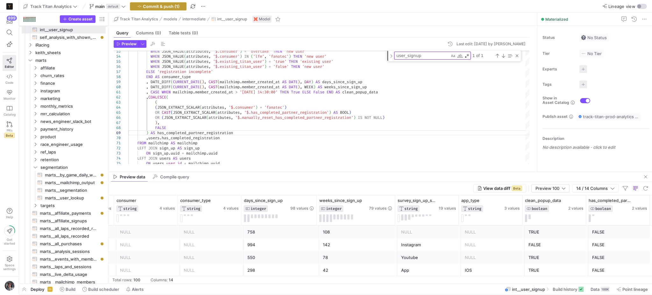
click at [140, 5] on icon "button" at bounding box center [139, 6] width 4 height 4
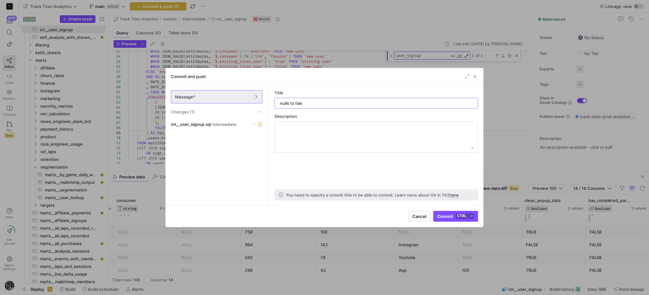
type input "nulls to false"
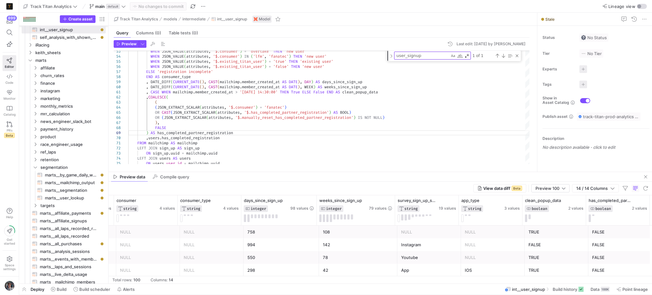
scroll to position [0, 414]
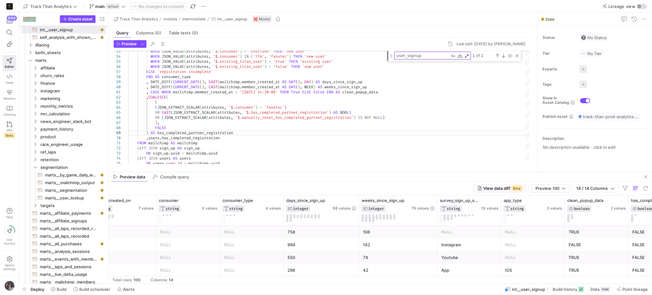
click at [496, 186] on span "View data diff" at bounding box center [496, 187] width 27 height 5
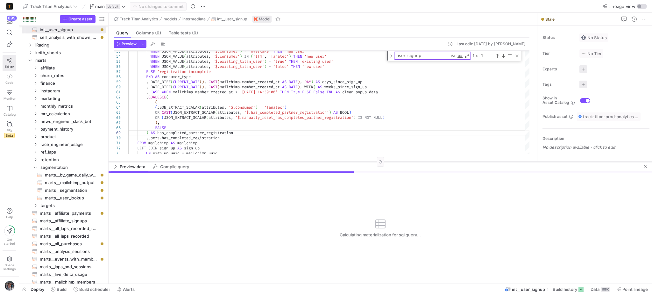
drag, startPoint x: 475, startPoint y: 172, endPoint x: 474, endPoint y: 162, distance: 10.2
click at [474, 162] on div at bounding box center [379, 161] width 543 height 0
click at [646, 164] on span "button" at bounding box center [645, 167] width 8 height 8
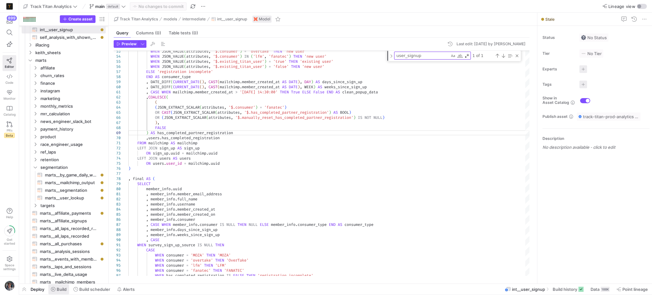
click at [57, 292] on span at bounding box center [58, 289] width 21 height 10
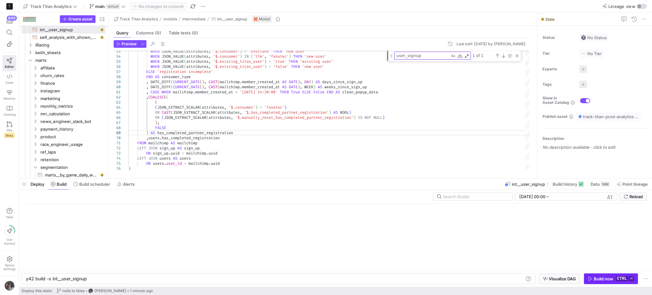
click at [617, 278] on kbd "ctrl" at bounding box center [621, 278] width 12 height 5
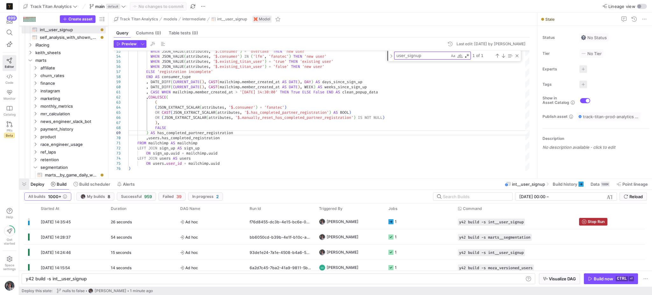
click at [23, 187] on span "button" at bounding box center [24, 183] width 10 height 11
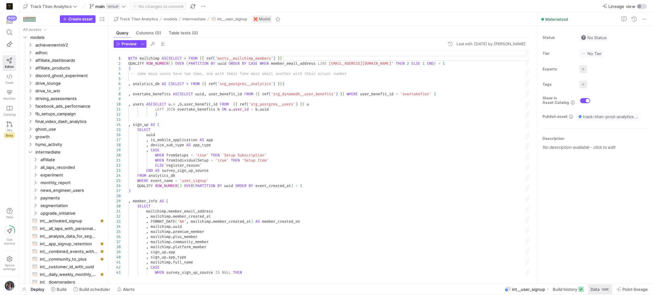
click at [592, 286] on span "Data" at bounding box center [594, 288] width 9 height 5
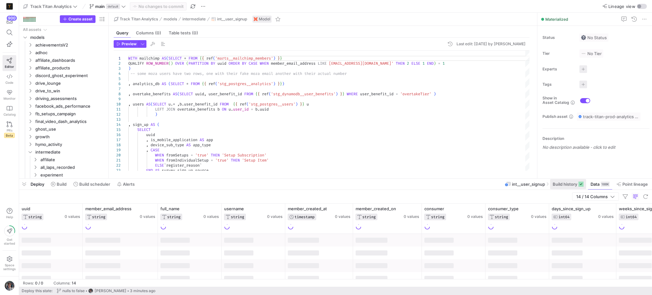
click at [566, 187] on span at bounding box center [568, 184] width 36 height 10
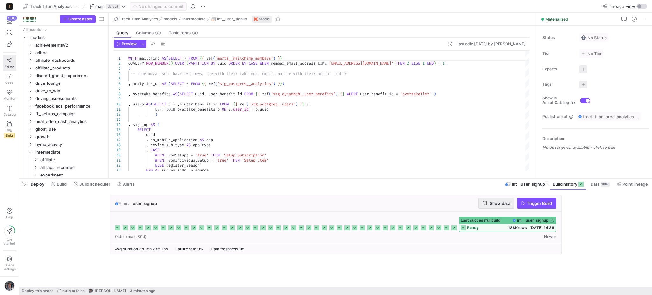
click at [496, 203] on span "Show data" at bounding box center [499, 202] width 21 height 5
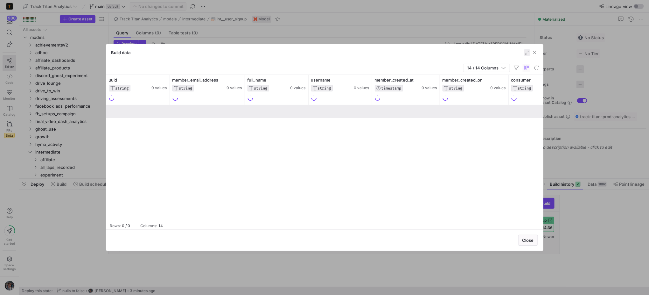
click at [525, 55] on span "button" at bounding box center [527, 52] width 6 height 6
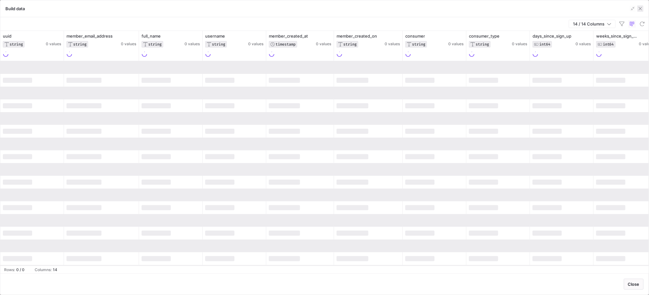
click at [642, 8] on span "button" at bounding box center [640, 8] width 6 height 6
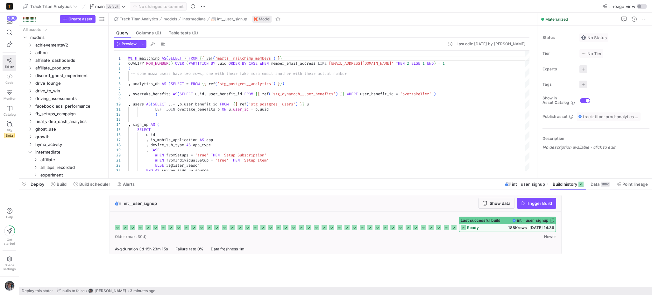
click at [477, 226] on span "ready" at bounding box center [473, 227] width 12 height 4
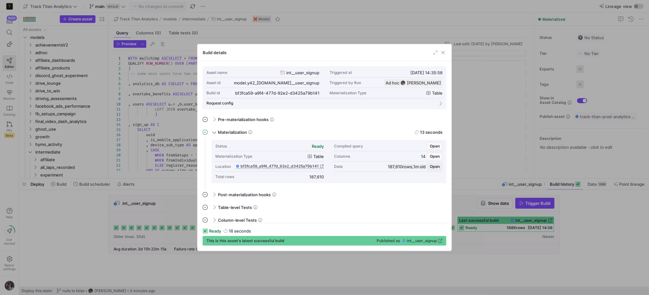
click at [435, 168] on span "Open" at bounding box center [435, 166] width 10 height 4
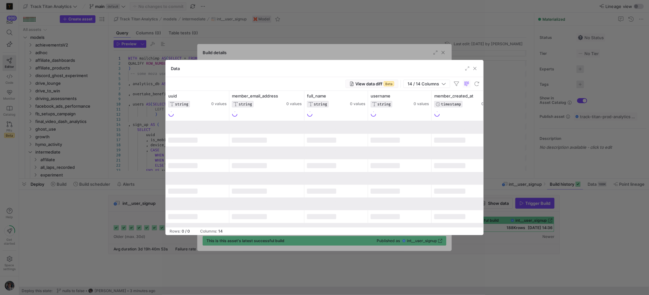
click at [389, 86] on span "Beta" at bounding box center [389, 83] width 10 height 5
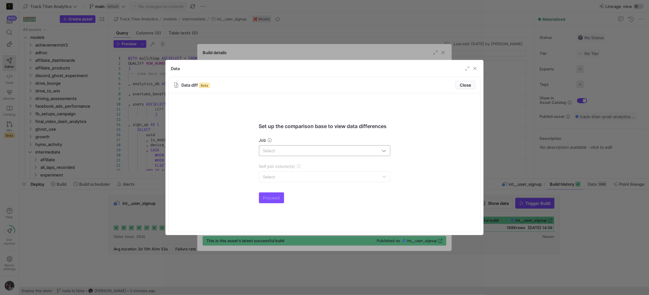
click at [352, 150] on input "text" at bounding box center [321, 150] width 117 height 5
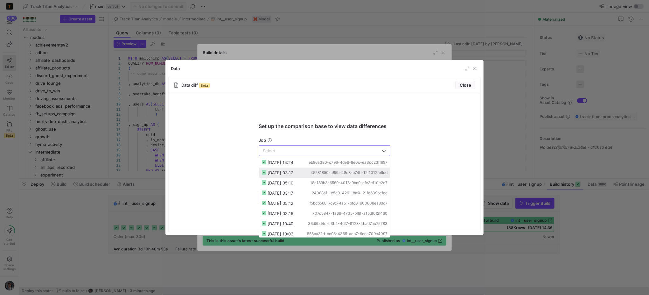
click at [306, 172] on div "04/09/25, 03:17 45581850-c65b-48c8-b74b-12f1012fb9dd" at bounding box center [328, 172] width 120 height 5
type input "04/09/25, 03:17"
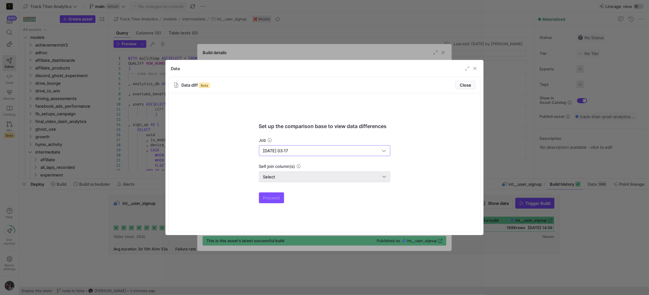
click at [281, 182] on div "Select" at bounding box center [324, 176] width 131 height 11
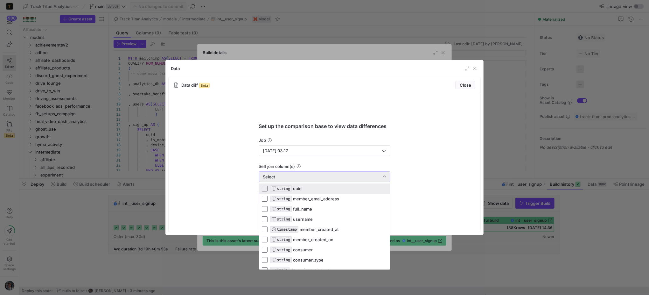
click at [286, 186] on span "STRING" at bounding box center [283, 188] width 13 height 4
click at [243, 195] on div at bounding box center [324, 147] width 649 height 295
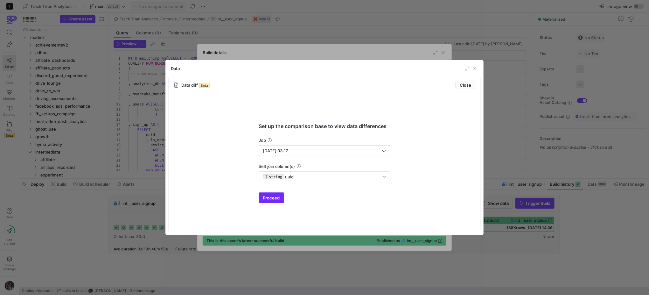
click at [266, 198] on span "Proceed" at bounding box center [271, 197] width 17 height 5
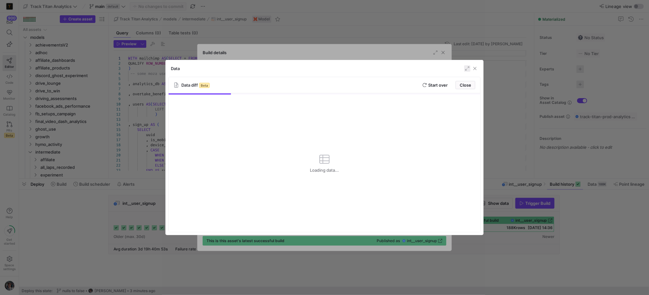
click at [470, 66] on span "button" at bounding box center [467, 68] width 6 height 6
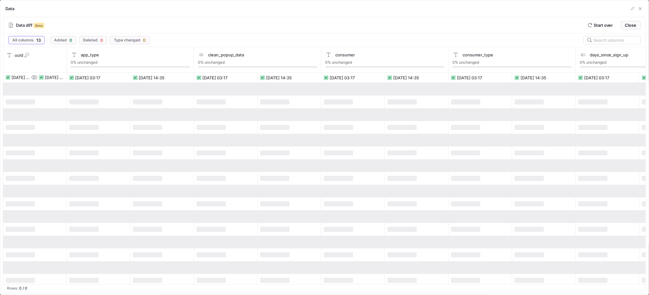
click at [319, 118] on div at bounding box center [290, 114] width 64 height 13
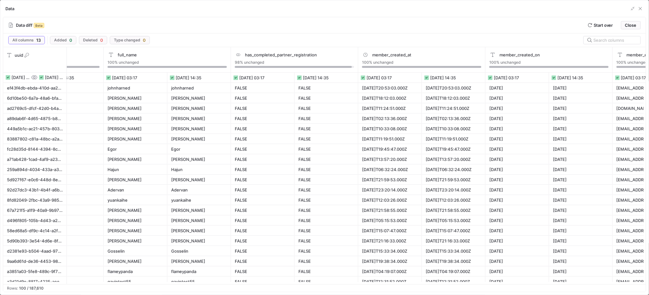
scroll to position [0, 636]
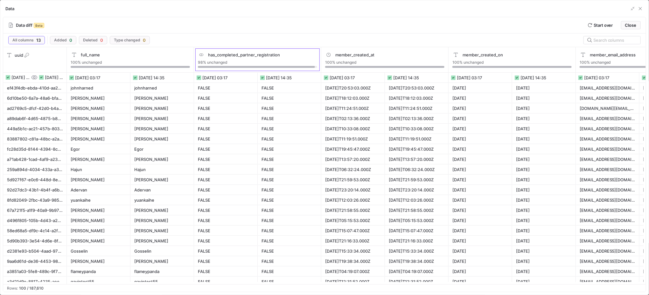
click at [254, 55] on span "has_completed_partner_registration" at bounding box center [244, 54] width 72 height 5
click at [215, 115] on div at bounding box center [229, 115] width 41 height 2
click at [207, 115] on input "2346 changed" at bounding box center [204, 111] width 5 height 5
radio input "true"
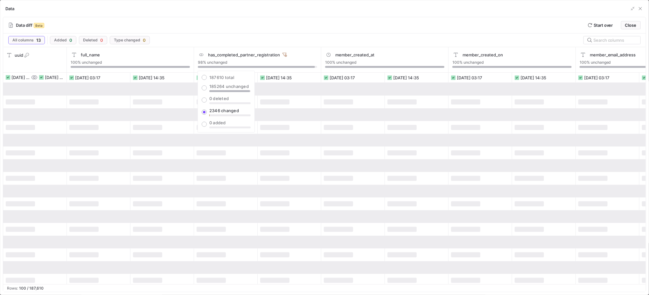
click at [291, 132] on div at bounding box center [290, 127] width 64 height 13
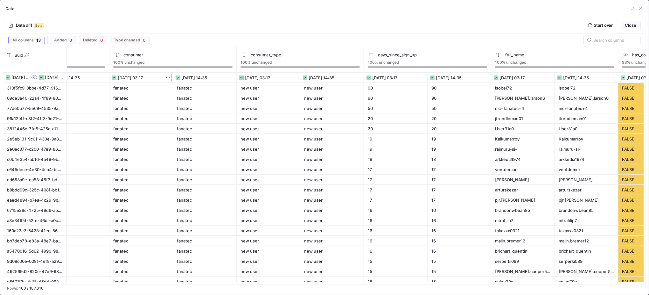
click at [157, 78] on div "04/09/25, 03:17" at bounding box center [141, 77] width 58 height 7
click at [114, 78] on rect at bounding box center [114, 77] width 4 height 4
click at [143, 57] on div "consumer" at bounding box center [172, 55] width 119 height 6
drag, startPoint x: 124, startPoint y: 55, endPoint x: 114, endPoint y: 55, distance: 10.5
click at [123, 55] on span "consumer" at bounding box center [133, 54] width 20 height 5
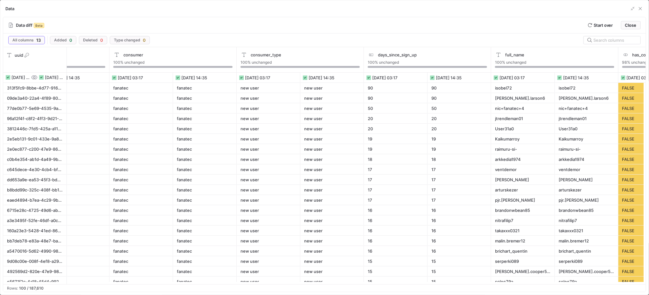
click at [236, 28] on div "Data diff Beta Start over Close" at bounding box center [324, 25] width 643 height 16
click at [642, 9] on span "button" at bounding box center [640, 8] width 6 height 6
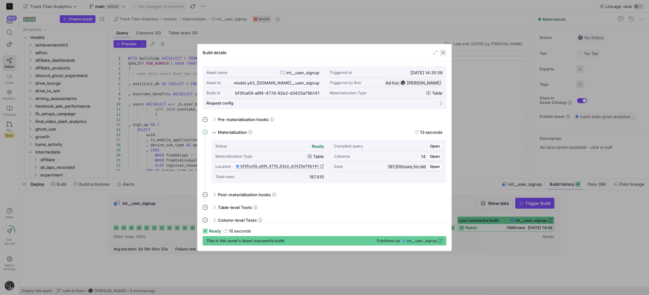
click at [444, 52] on span "button" at bounding box center [443, 52] width 6 height 6
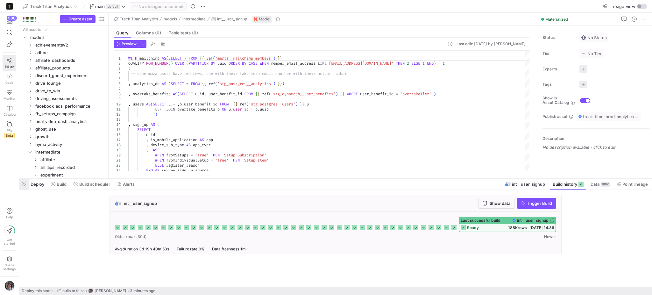
click at [24, 187] on span "button" at bounding box center [24, 183] width 10 height 11
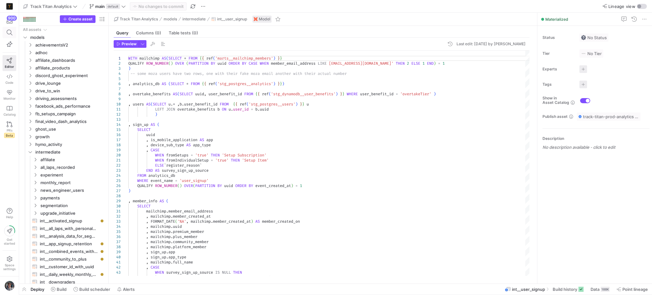
click at [9, 33] on icon at bounding box center [10, 33] width 6 height 6
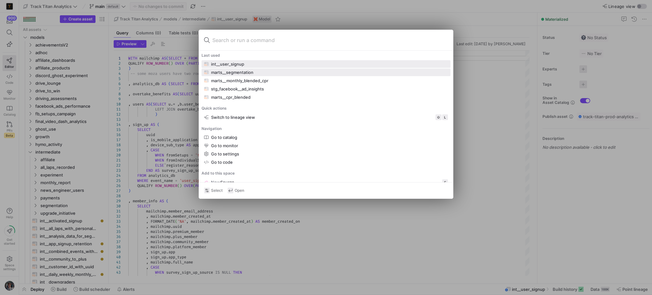
click at [237, 70] on div "marts__segmentation" at bounding box center [232, 72] width 42 height 5
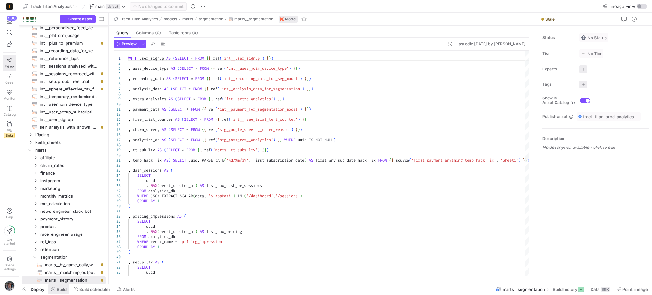
click at [54, 289] on icon at bounding box center [53, 289] width 4 height 4
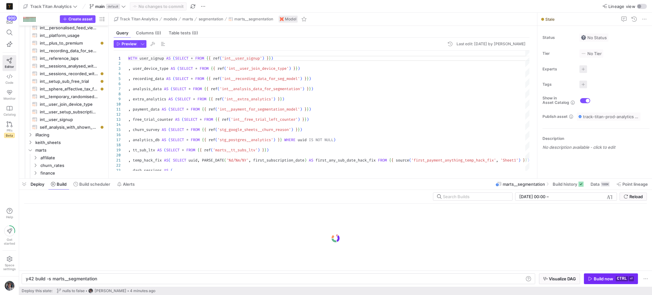
click at [596, 275] on span "button" at bounding box center [610, 278] width 53 height 10
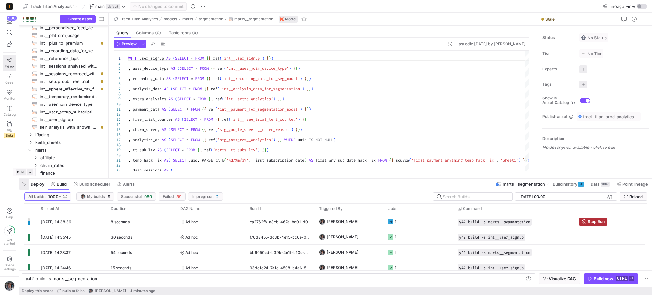
click at [22, 186] on span "button" at bounding box center [24, 183] width 10 height 11
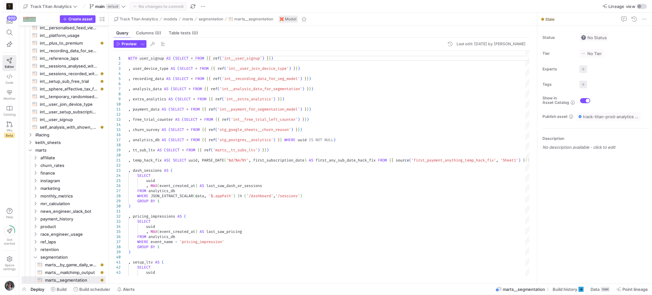
type textarea "WITH mailchimp AS(SELECT * FROM {{ ref('marts__mailchimp_members') }} QUALIFY R…"
